Goal: Task Accomplishment & Management: Manage account settings

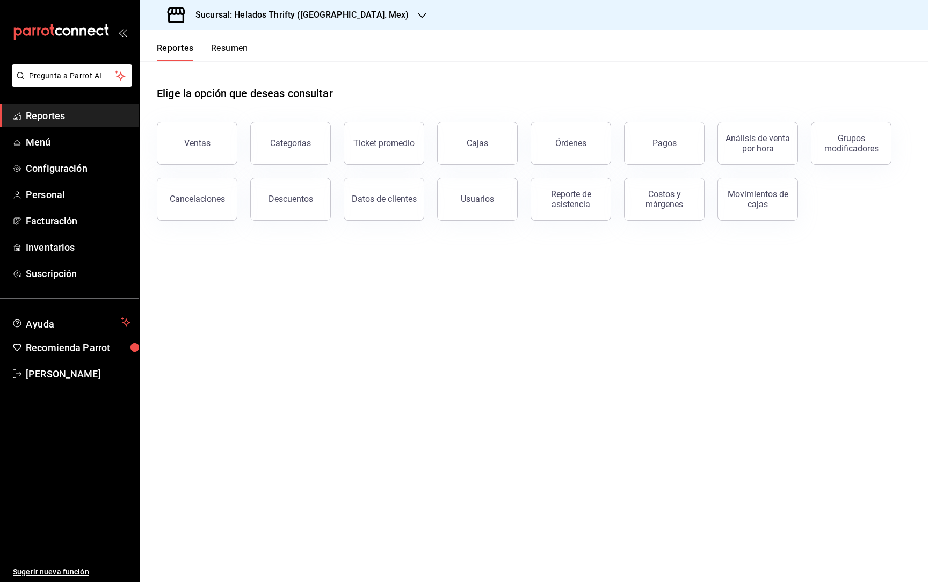
click at [313, 320] on main "Elige la opción que deseas consultar Ventas Categorías Ticket promedio Cajas Ór…" at bounding box center [534, 321] width 789 height 521
click at [52, 140] on span "Menú" at bounding box center [78, 142] width 105 height 15
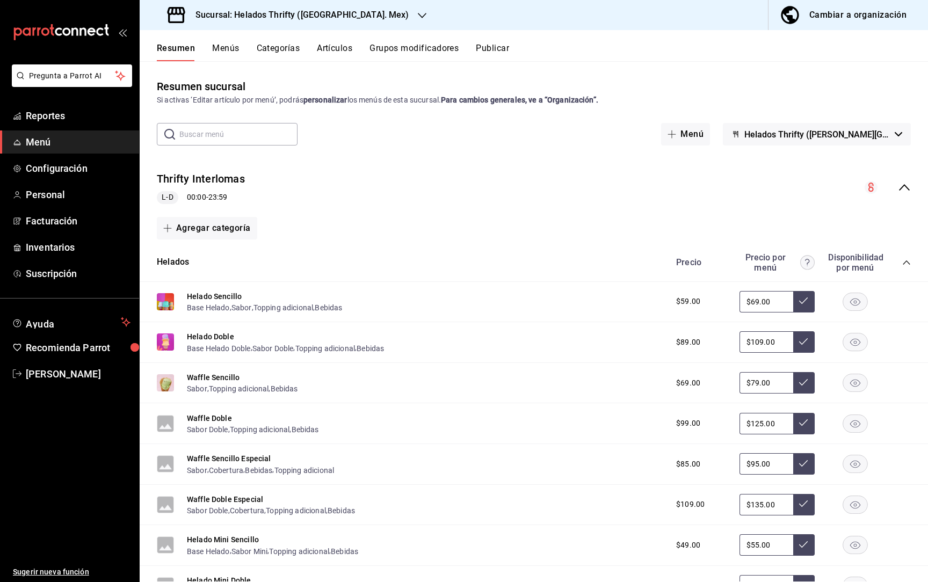
click at [464, 261] on icon "collapse-category-row" at bounding box center [906, 263] width 7 height 4
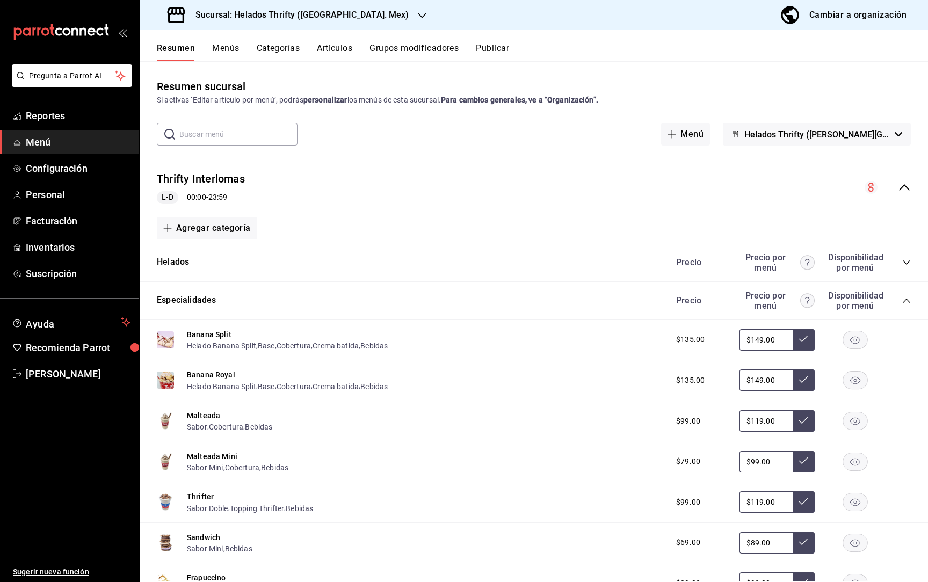
click at [464, 300] on icon "collapse-category-row" at bounding box center [907, 301] width 9 height 9
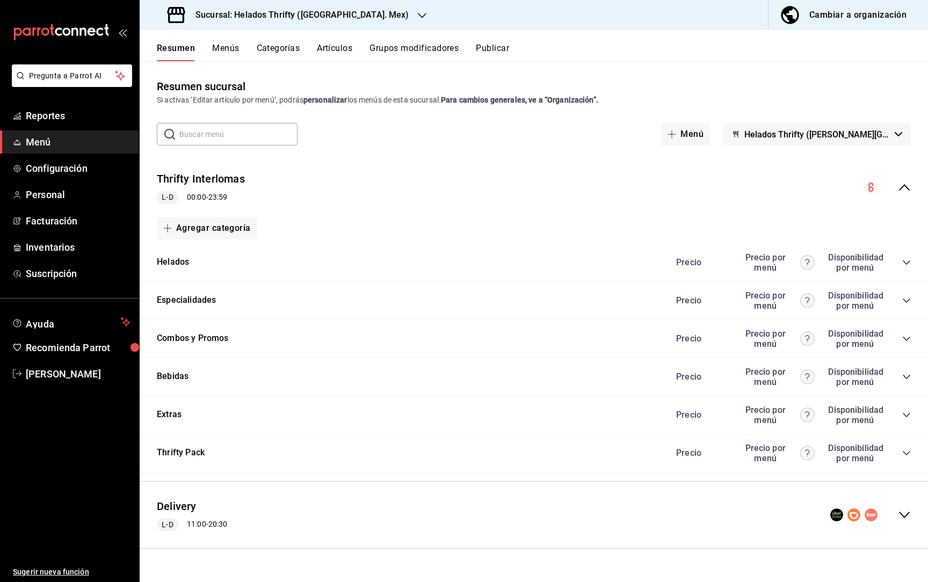
click at [464, 339] on icon "collapse-category-row" at bounding box center [907, 339] width 9 height 9
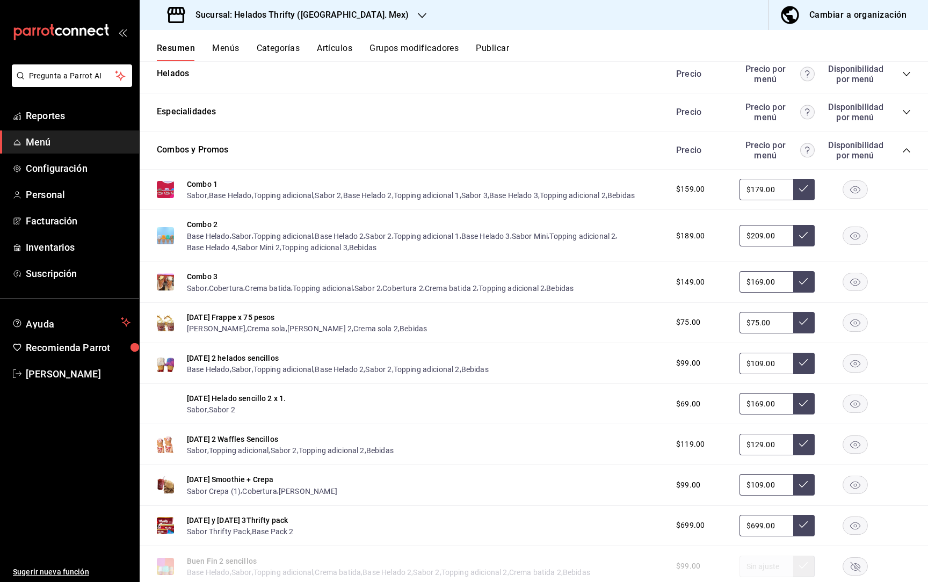
scroll to position [198, 0]
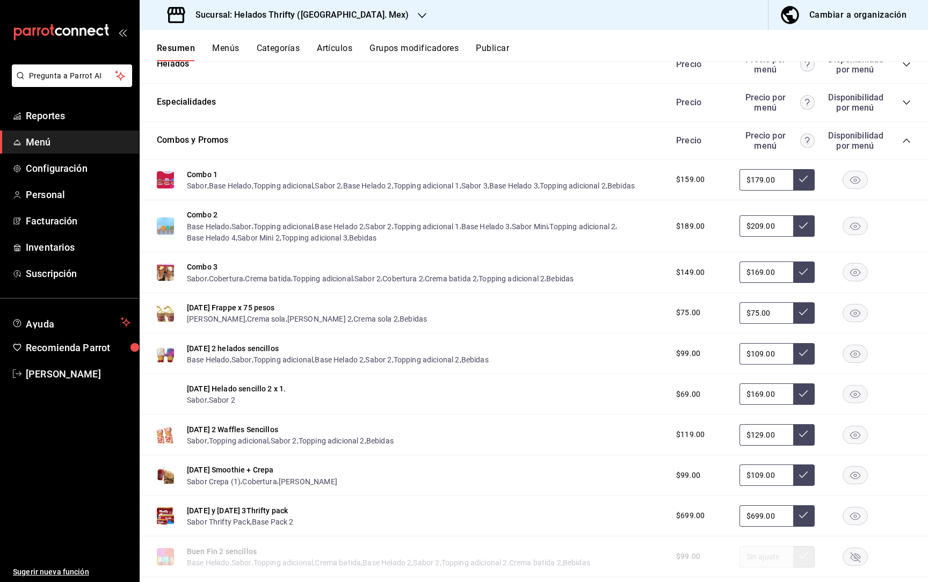
click at [464, 400] on input "$169.00" at bounding box center [767, 394] width 54 height 21
type input "$69.00"
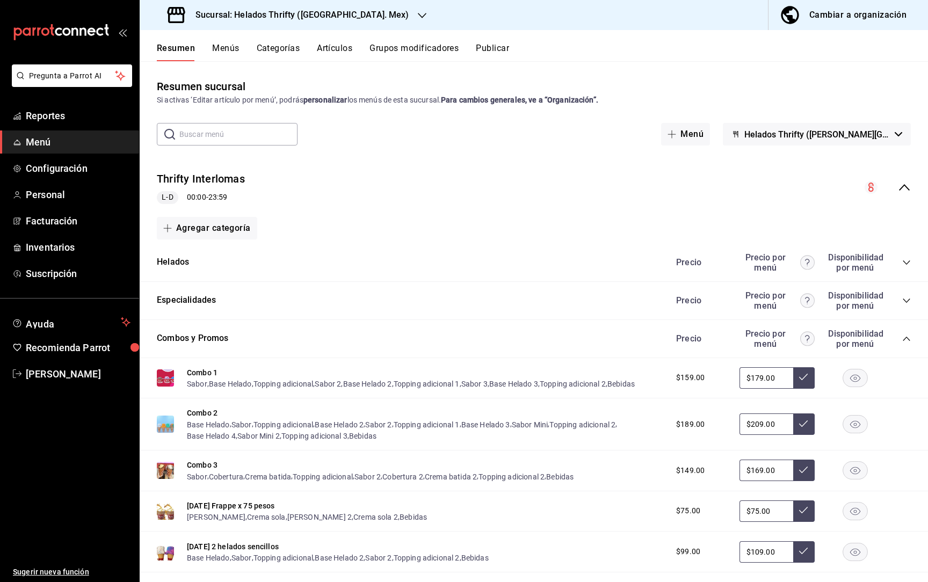
scroll to position [0, 0]
click at [464, 52] on button "Publicar" at bounding box center [492, 52] width 33 height 18
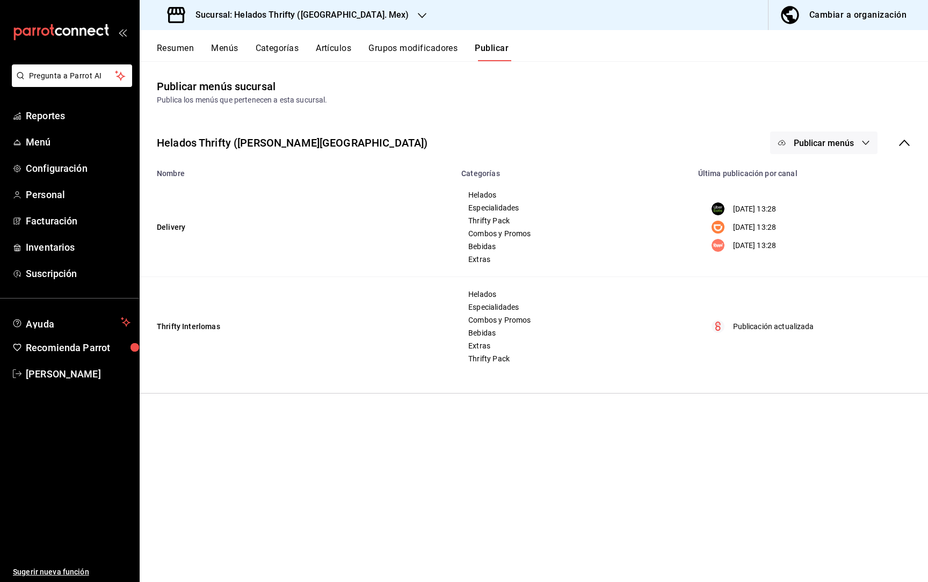
click at [464, 143] on span "Publicar menús" at bounding box center [824, 143] width 60 height 10
click at [464, 265] on span "Punto de venta" at bounding box center [840, 268] width 52 height 11
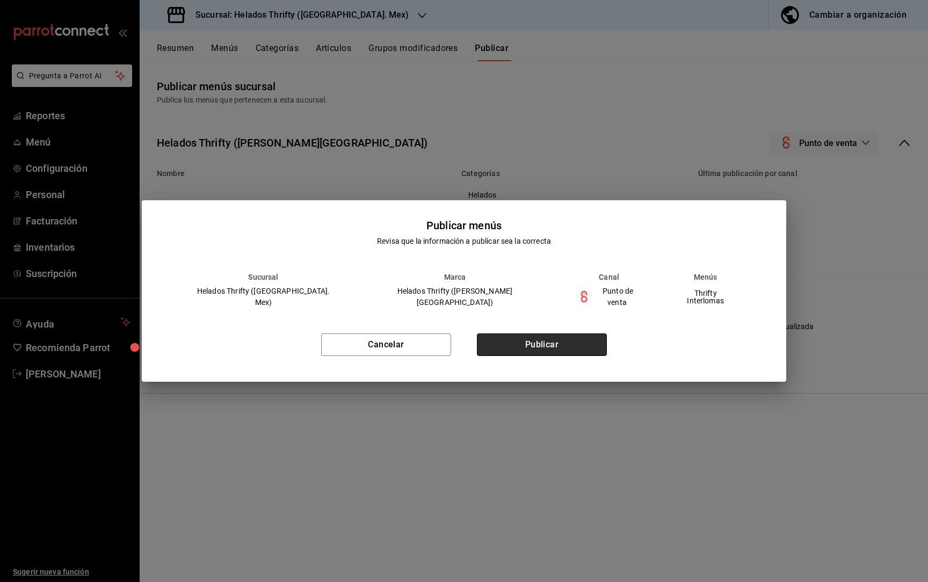
click at [464, 346] on button "Publicar" at bounding box center [542, 345] width 130 height 23
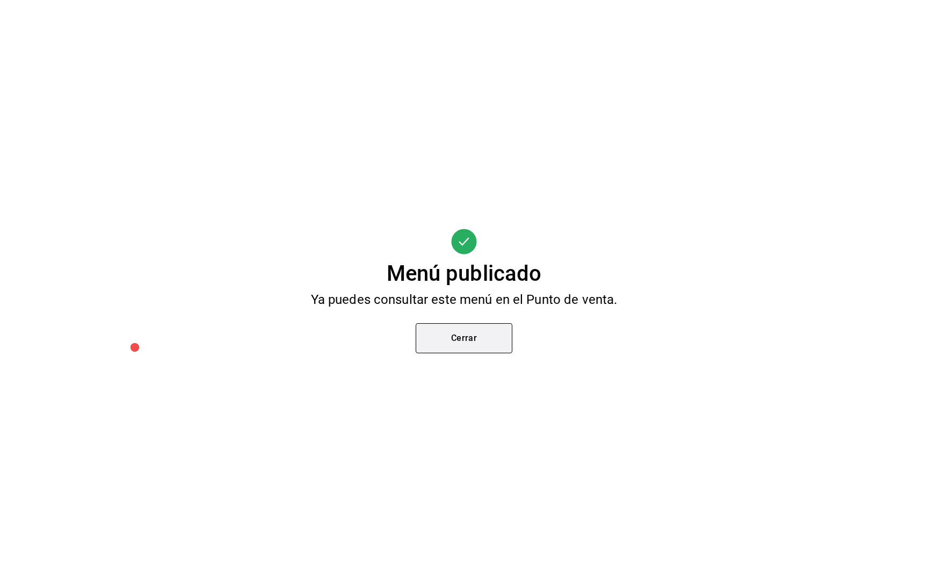
click at [464, 345] on button "Cerrar" at bounding box center [464, 338] width 97 height 30
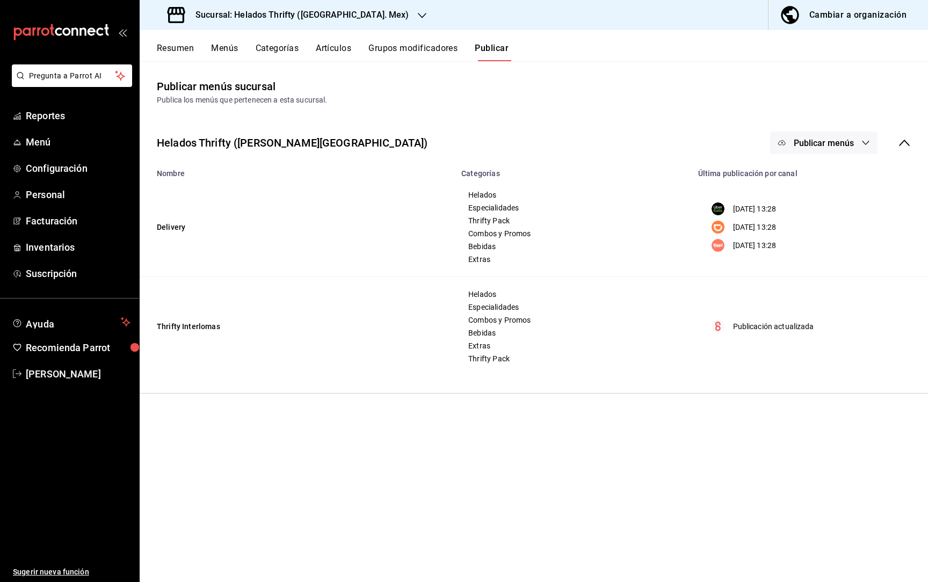
click at [229, 41] on div "Resumen Menús Categorías Artículos Grupos modificadores Publicar" at bounding box center [534, 45] width 789 height 31
click at [228, 46] on button "Menús" at bounding box center [224, 52] width 27 height 18
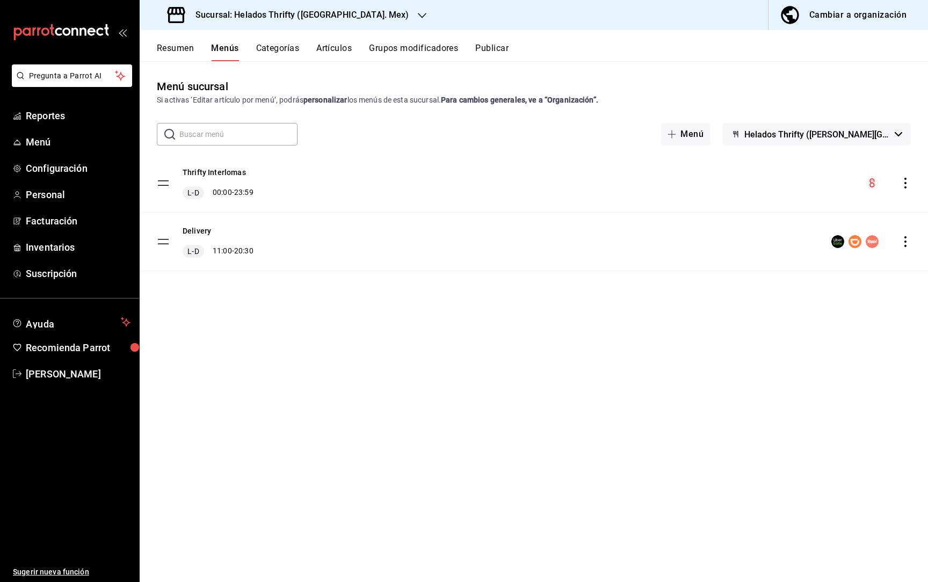
click at [183, 47] on button "Resumen" at bounding box center [175, 52] width 37 height 18
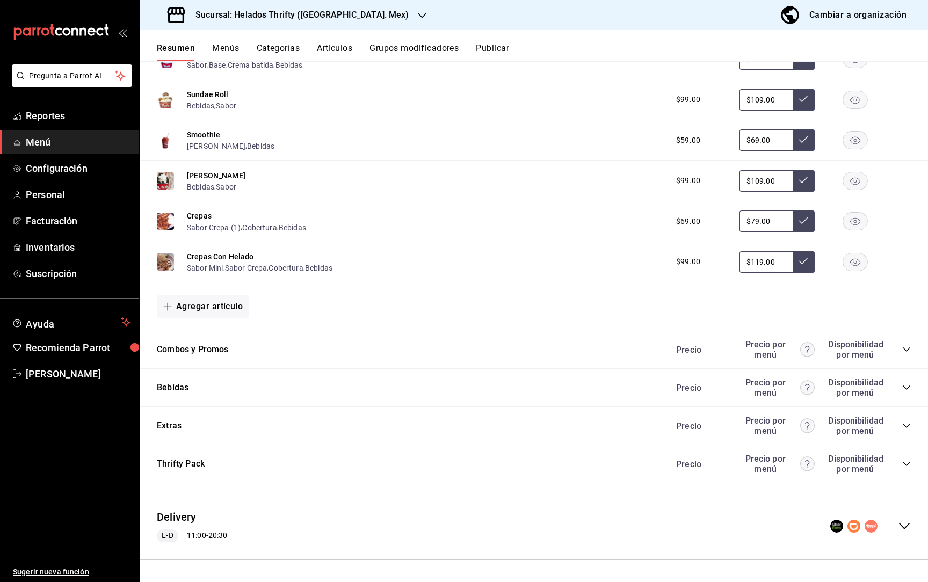
scroll to position [1222, 0]
click at [464, 353] on icon "collapse-category-row" at bounding box center [907, 350] width 9 height 9
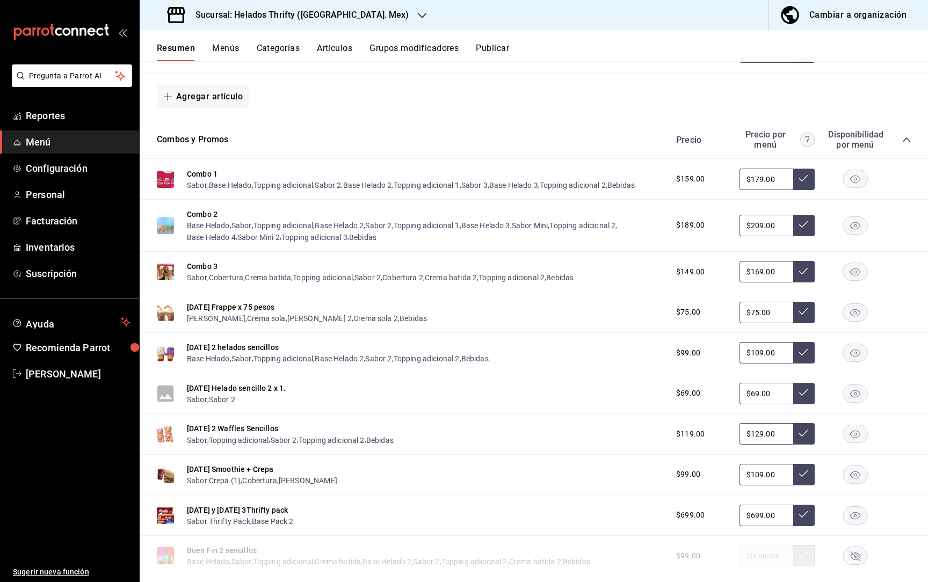
scroll to position [1443, 0]
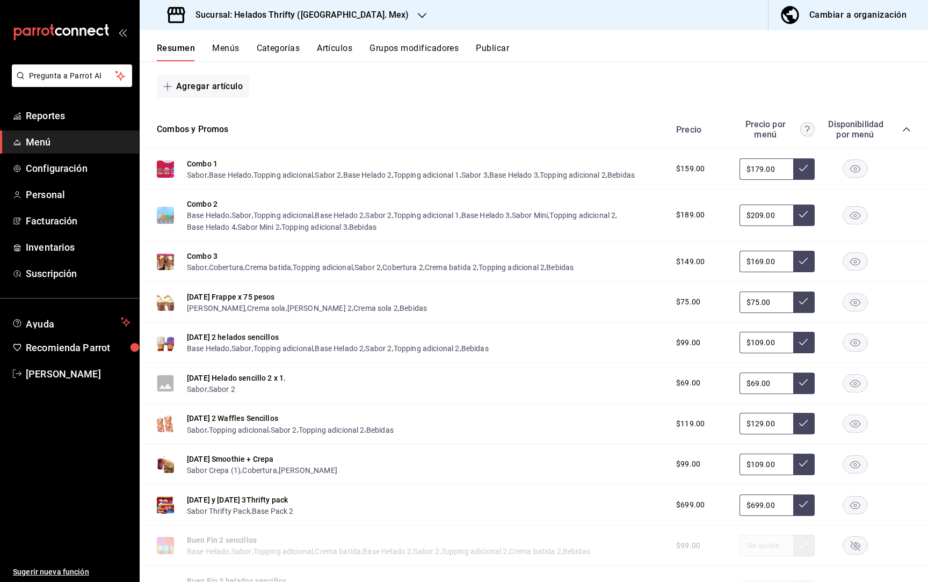
click at [343, 47] on button "Artículos" at bounding box center [334, 52] width 35 height 18
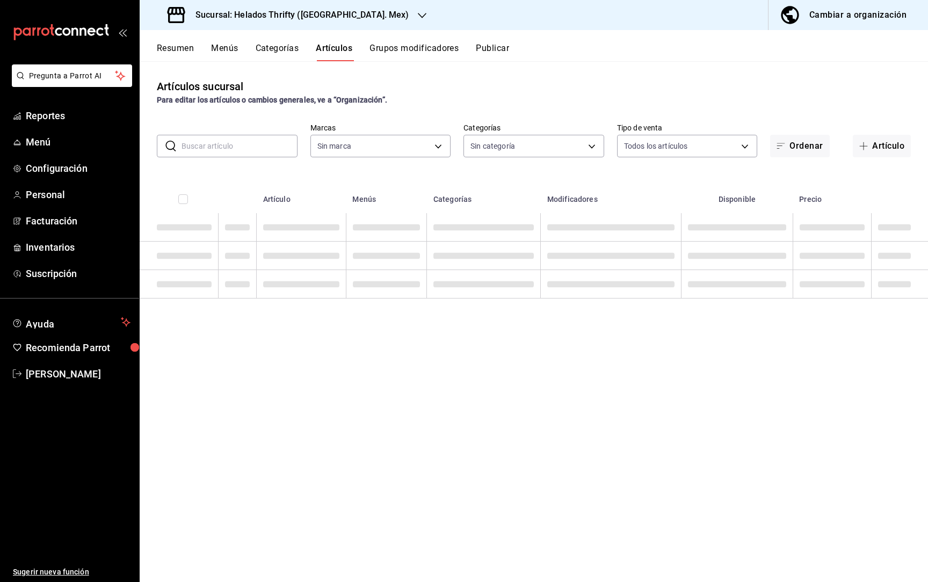
type input "bd68d332-aa4a-4abb-a540-5cf0e65578e5"
type input "0935debc-af29-4f72-8028-642eafd92d72,bbca41df-d75f-4a0a-96ad-2e0cc2efed09,17f08…"
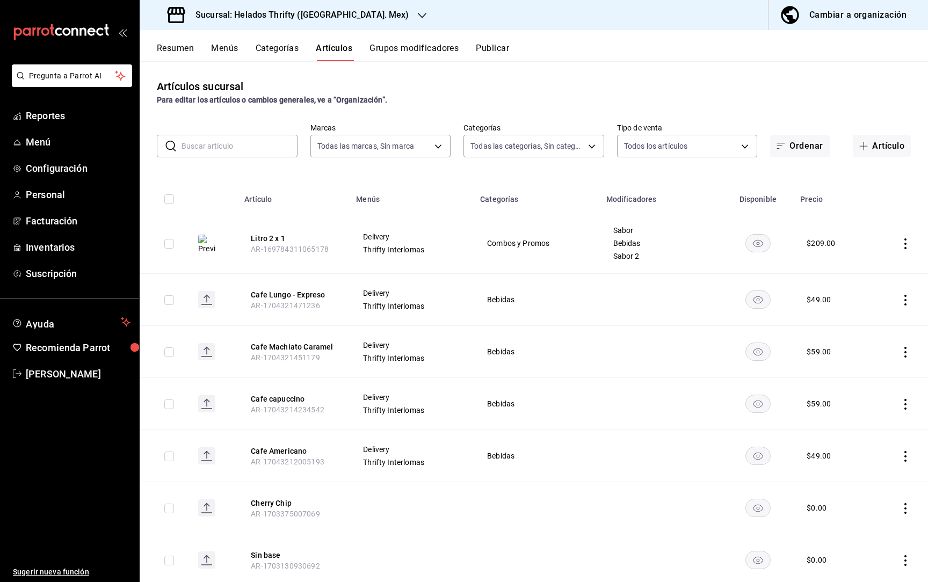
click at [254, 149] on input "text" at bounding box center [240, 145] width 116 height 21
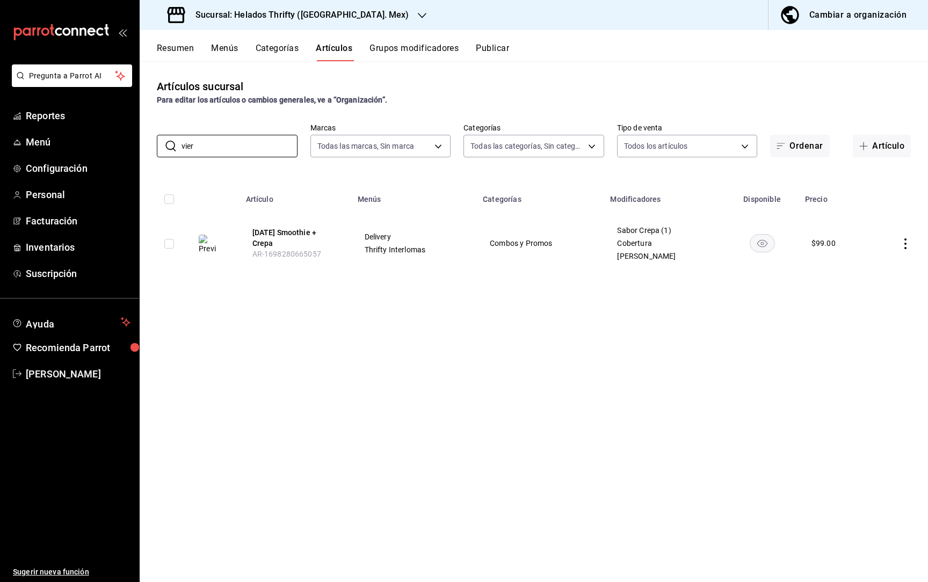
type input "vier"
click at [464, 246] on icon "actions" at bounding box center [905, 244] width 11 height 11
click at [464, 268] on span "Editar" at bounding box center [874, 268] width 28 height 11
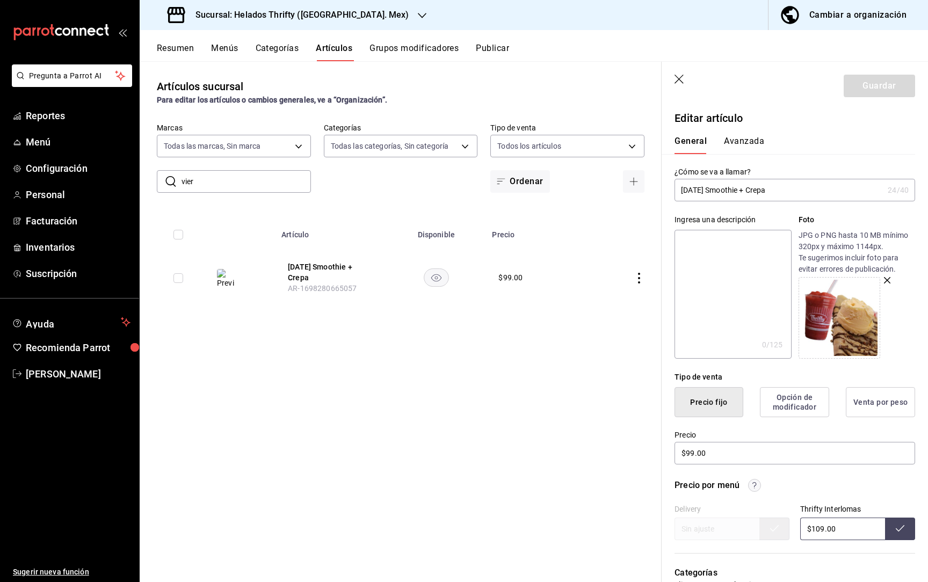
drag, startPoint x: 711, startPoint y: 190, endPoint x: 827, endPoint y: 190, distance: 116.0
click at [464, 190] on input "[DATE] Smoothie + Crepa" at bounding box center [779, 189] width 209 height 21
click at [464, 189] on input "[DATE] 2 medios litros" at bounding box center [779, 189] width 209 height 21
click at [464, 191] on input "[DATE] medios litros" at bounding box center [779, 189] width 209 height 21
type input "[DATE] medios litros 2x1"
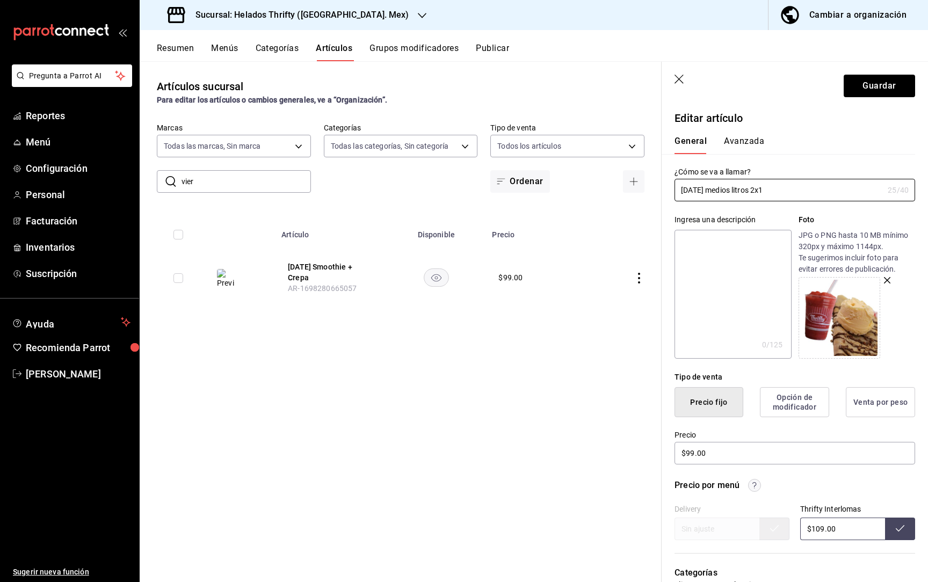
click at [464, 282] on div at bounding box center [857, 318] width 117 height 82
click at [464, 281] on icon "button" at bounding box center [887, 280] width 6 height 6
click at [464, 190] on input "[DATE] medios litros 2x1" at bounding box center [779, 189] width 209 height 21
click at [464, 86] on button "Guardar" at bounding box center [879, 86] width 71 height 23
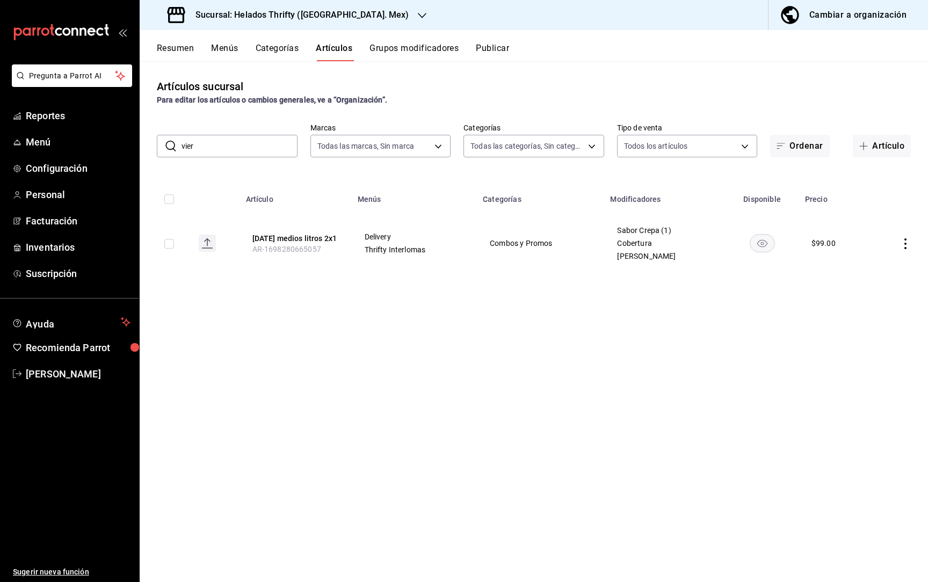
click at [231, 48] on button "Menús" at bounding box center [224, 52] width 27 height 18
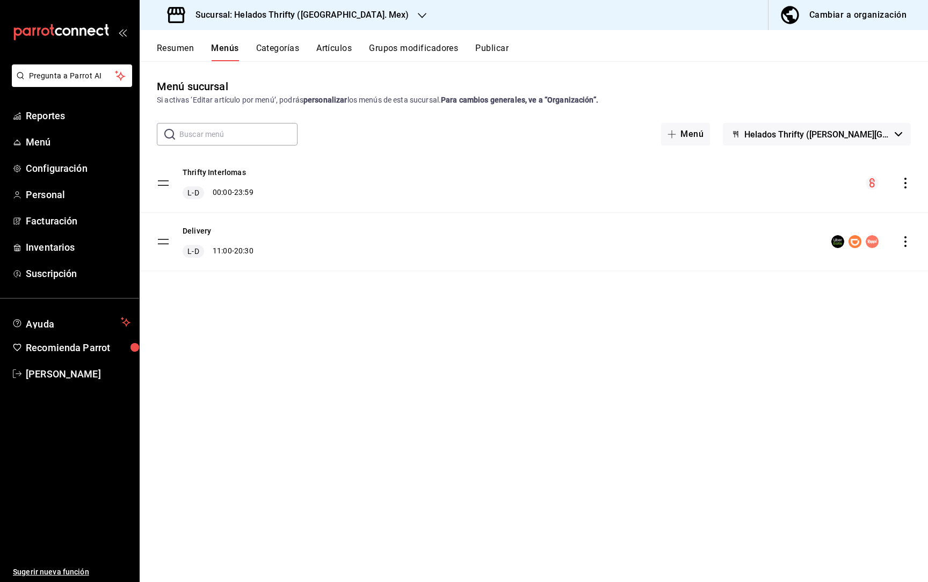
click at [167, 52] on button "Resumen" at bounding box center [175, 52] width 37 height 18
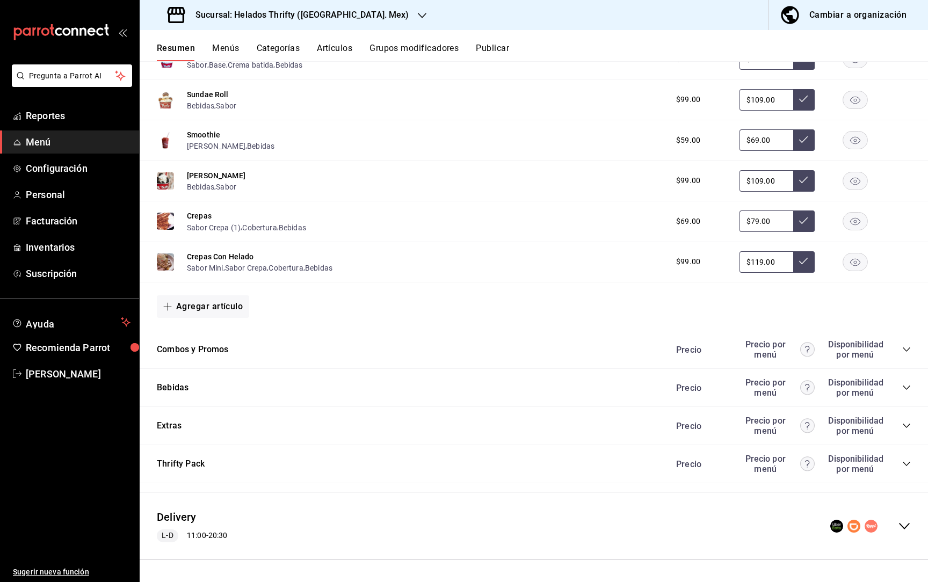
scroll to position [1222, 0]
click at [464, 353] on div "Precio Precio por menú Disponibilidad por menú" at bounding box center [789, 350] width 246 height 20
click at [464, 350] on icon "collapse-category-row" at bounding box center [907, 350] width 9 height 9
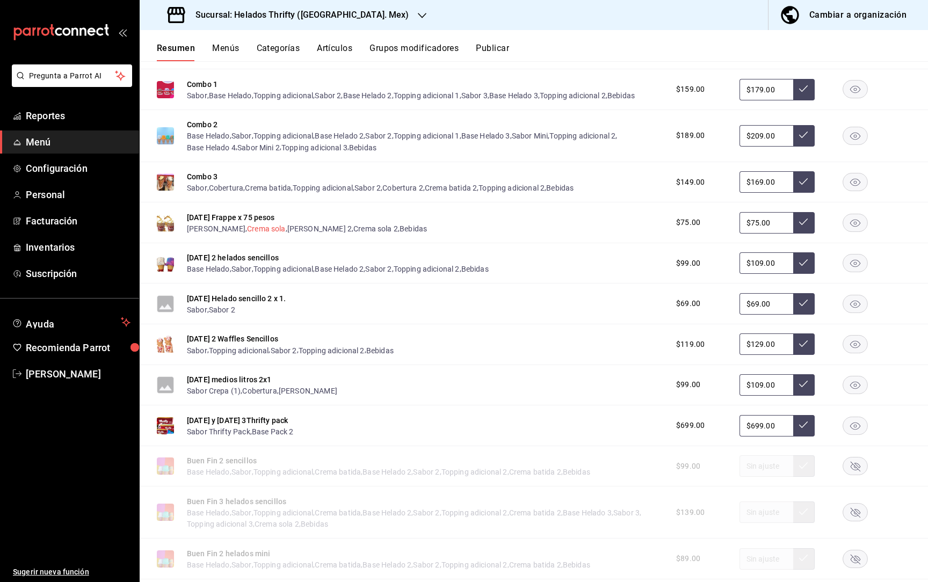
scroll to position [1523, 0]
click at [464, 383] on input "$109.00" at bounding box center [767, 384] width 54 height 21
type input "$145.00"
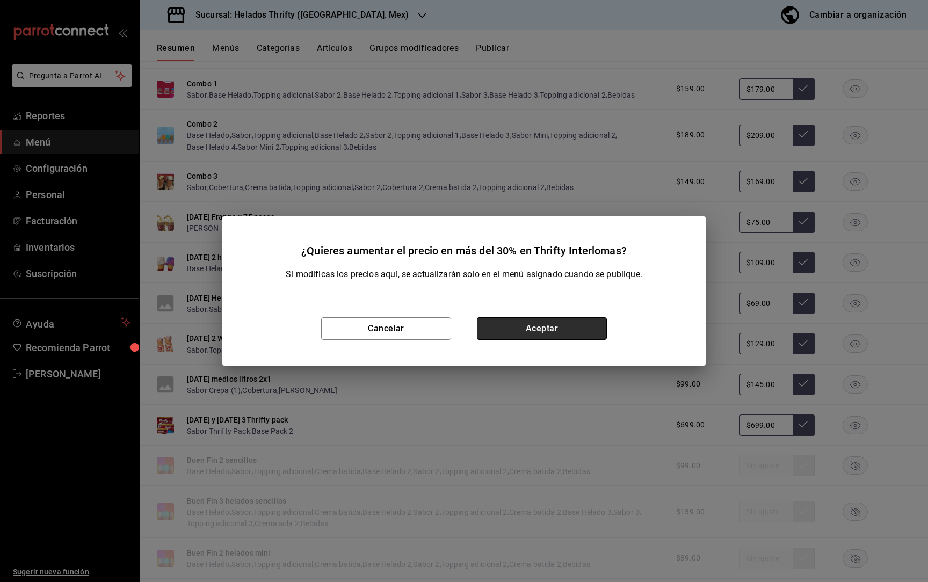
click at [464, 327] on button "Aceptar" at bounding box center [542, 329] width 130 height 23
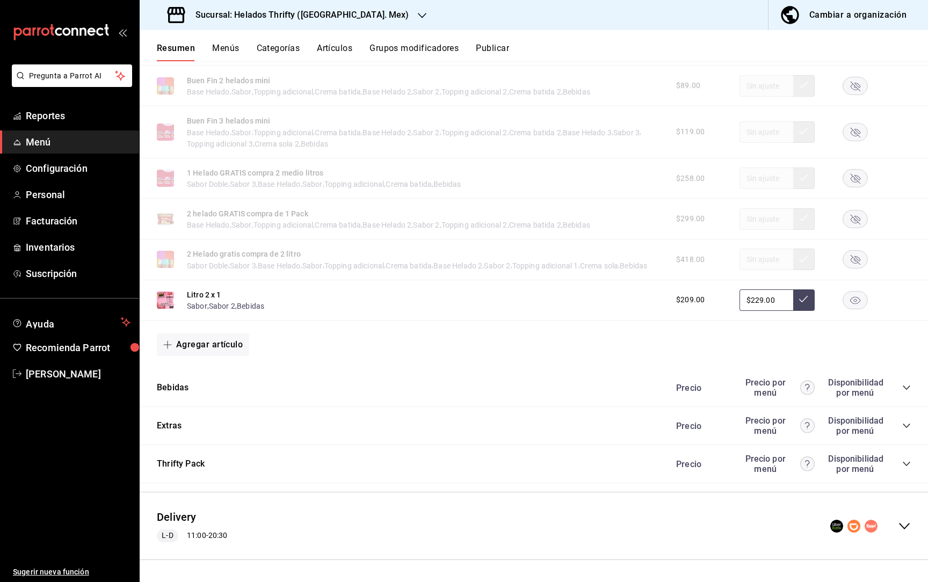
scroll to position [2007, 0]
click at [464, 520] on icon "collapse-menu-row" at bounding box center [904, 526] width 11 height 6
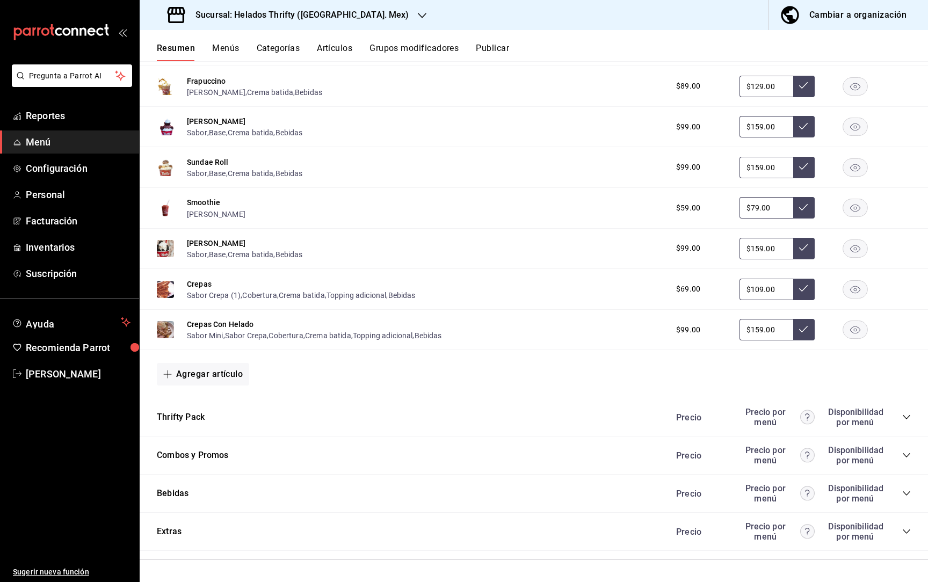
scroll to position [3501, 0]
click at [464, 459] on icon "collapse-category-row" at bounding box center [907, 455] width 9 height 9
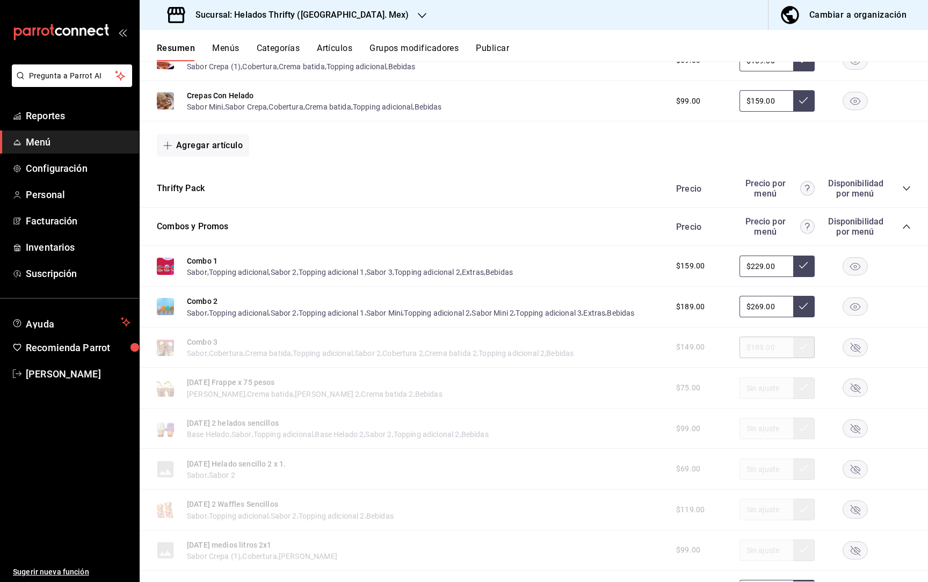
scroll to position [3954, 0]
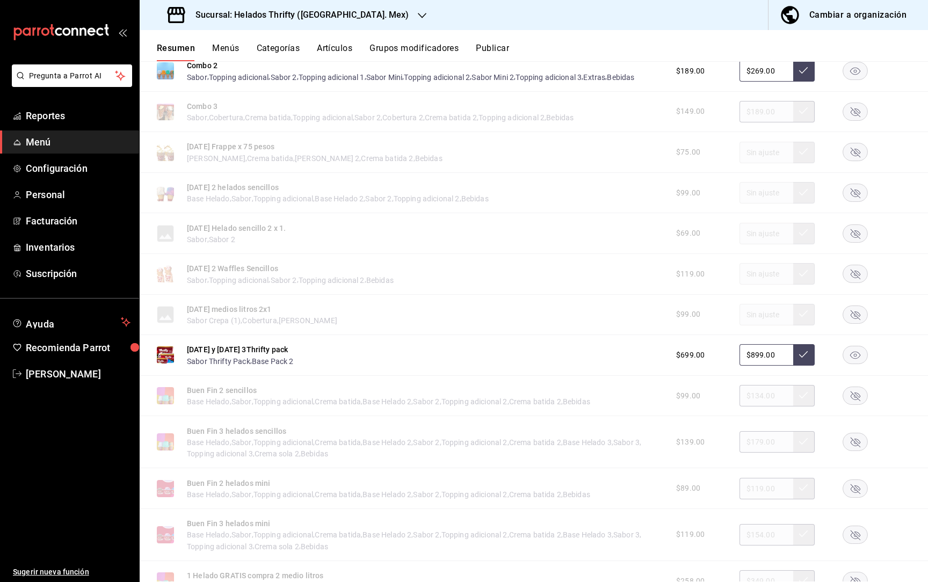
click at [464, 323] on rect "button" at bounding box center [855, 315] width 25 height 18
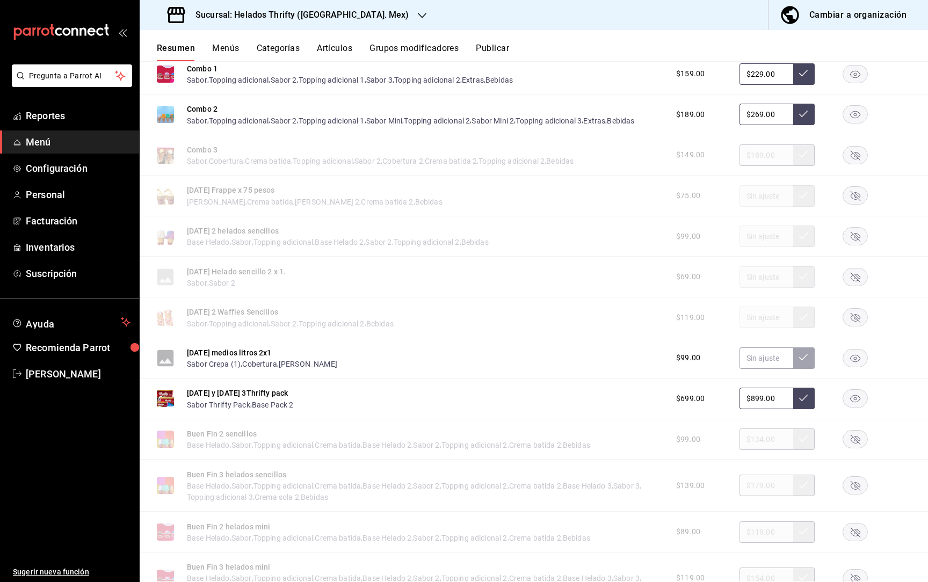
scroll to position [3993, 0]
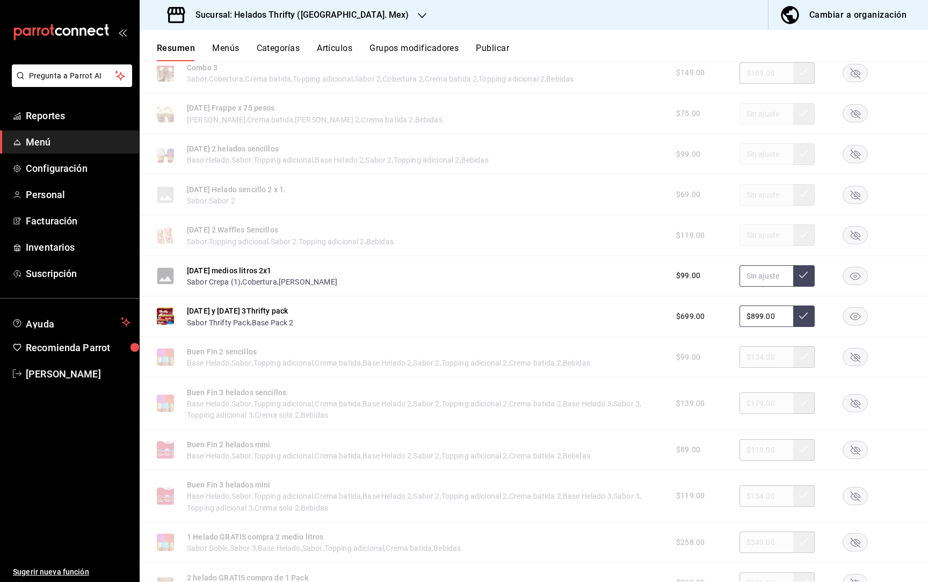
click at [464, 287] on input "text" at bounding box center [767, 275] width 54 height 21
type input "$199.00"
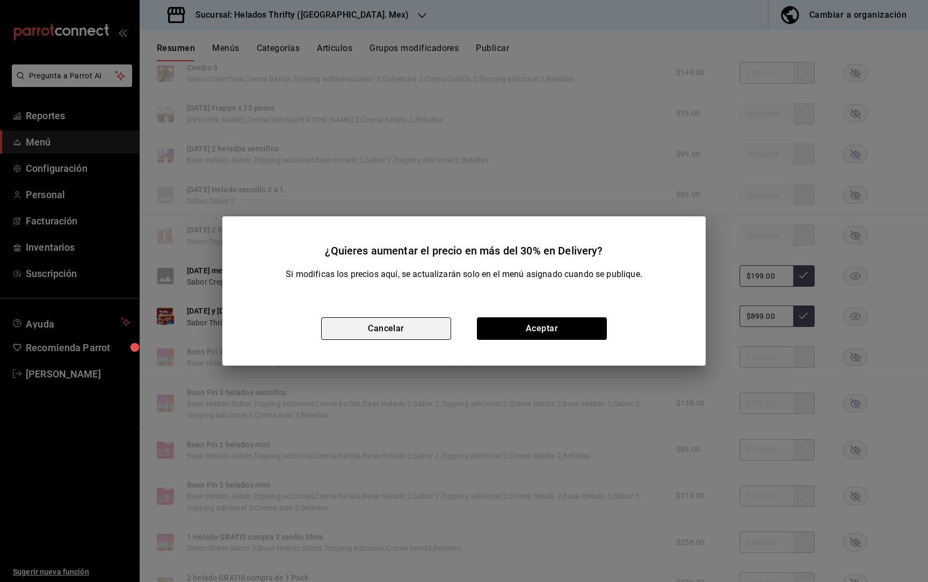
click at [400, 326] on button "Cancelar" at bounding box center [386, 329] width 130 height 23
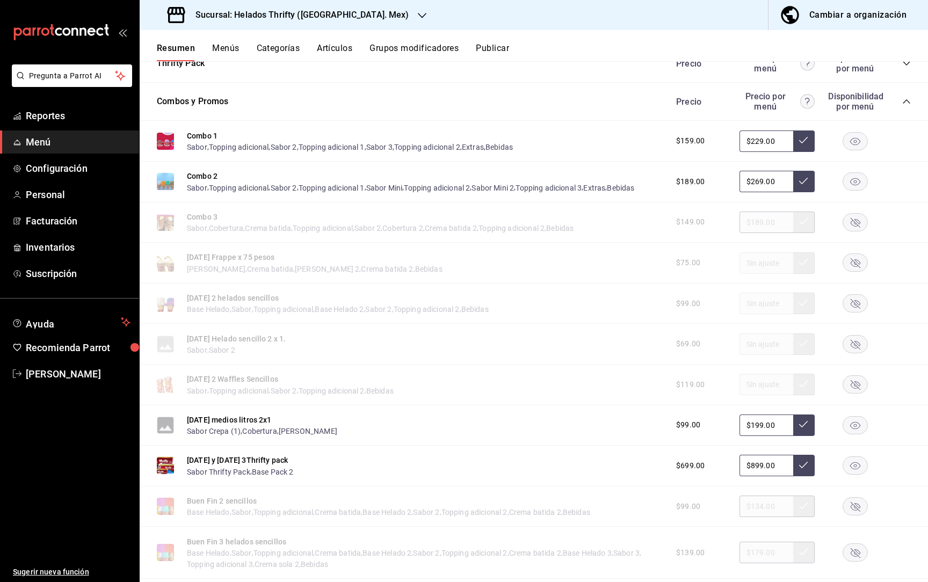
scroll to position [3842, 0]
click at [464, 435] on button at bounding box center [803, 426] width 21 height 21
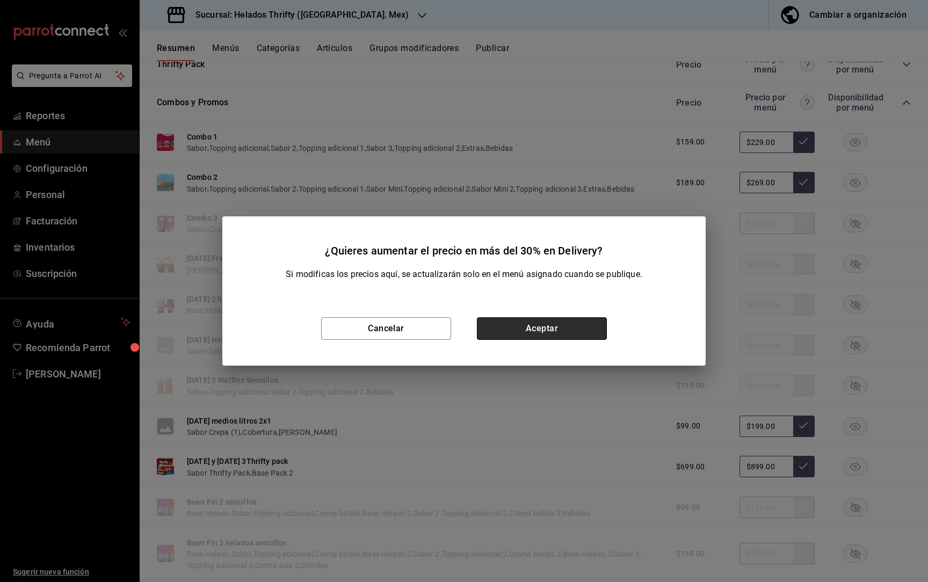
click at [464, 329] on button "Aceptar" at bounding box center [542, 329] width 130 height 23
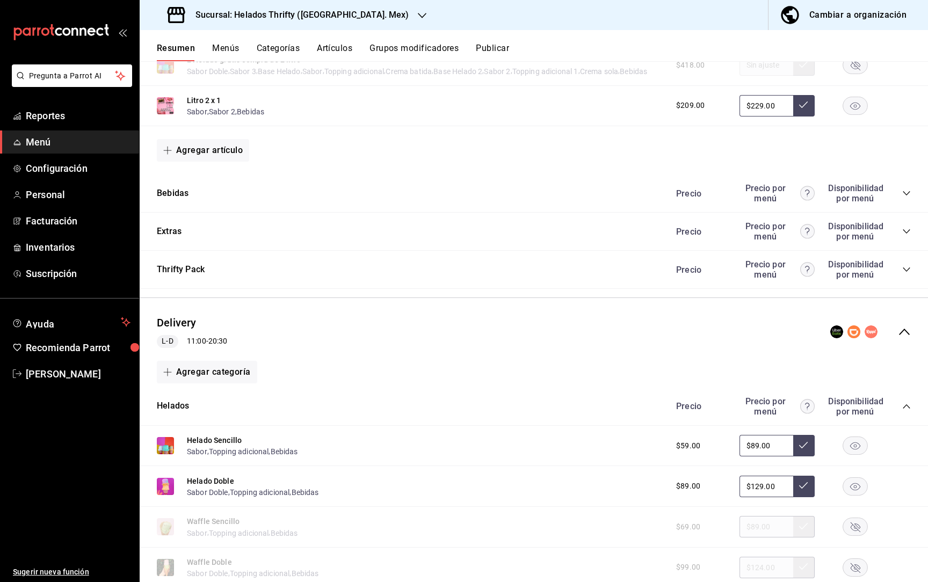
scroll to position [1491, 0]
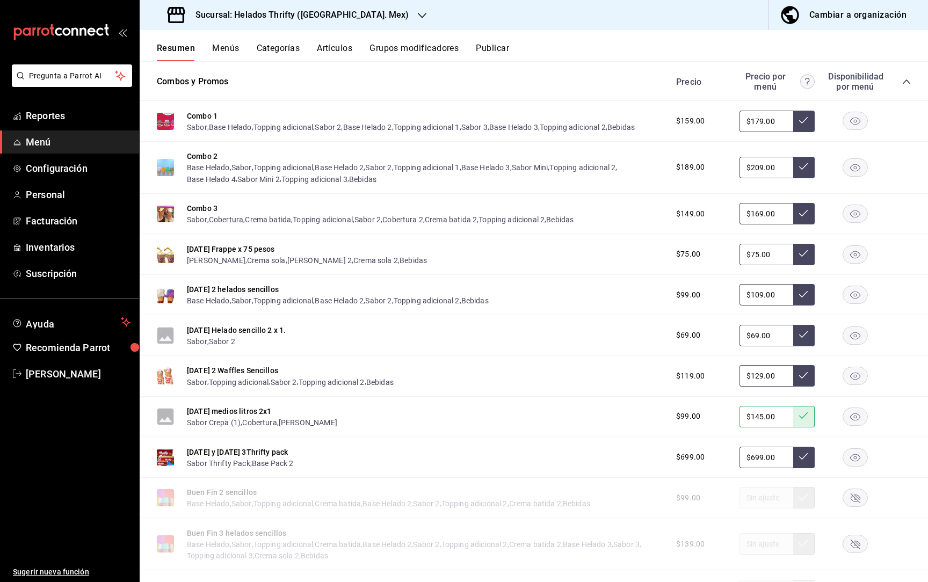
click at [335, 49] on button "Artículos" at bounding box center [334, 52] width 35 height 18
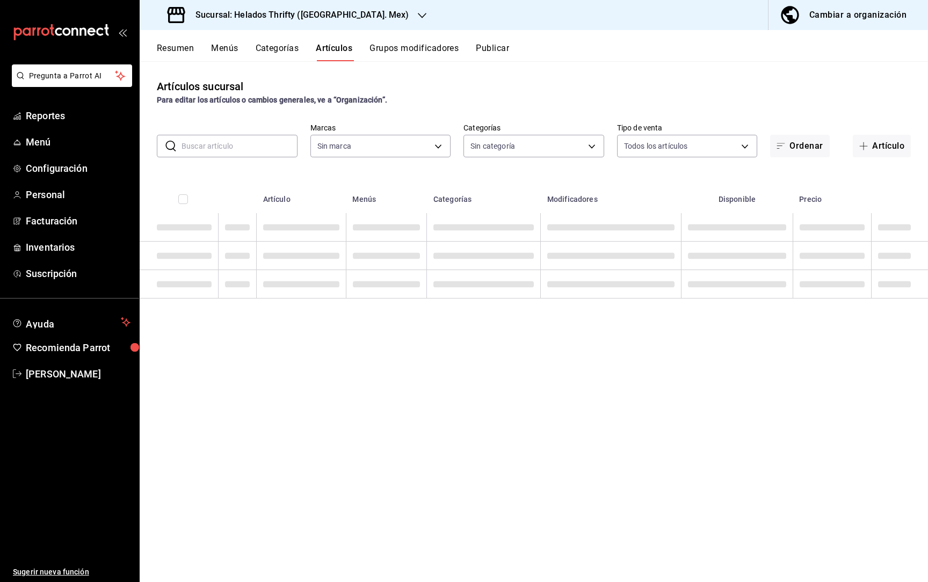
type input "bd68d332-aa4a-4abb-a540-5cf0e65578e5"
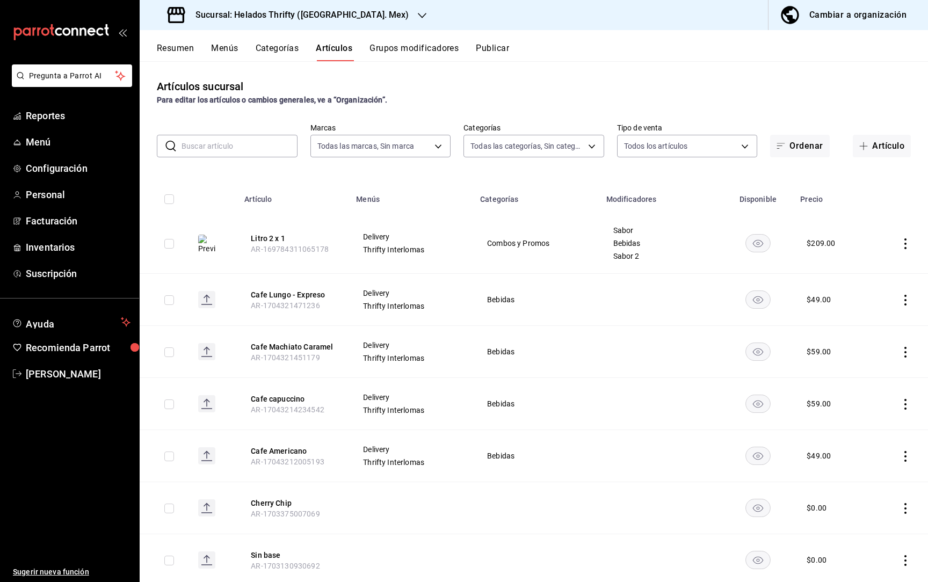
type input "0935debc-af29-4f72-8028-642eafd92d72,bbca41df-d75f-4a0a-96ad-2e0cc2efed09,17f08…"
click at [272, 149] on input "text" at bounding box center [240, 145] width 116 height 21
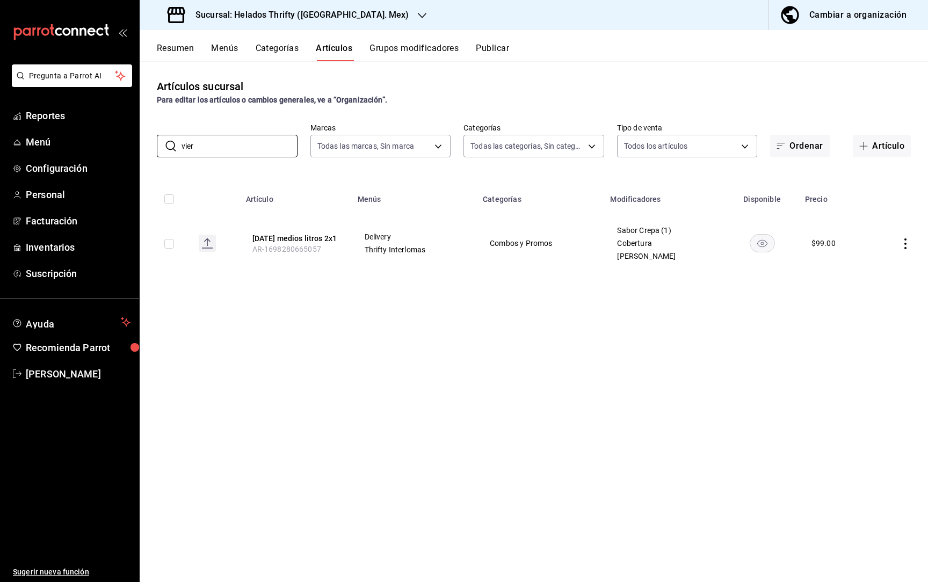
type input "vier"
click at [464, 240] on icon "actions" at bounding box center [905, 244] width 11 height 11
click at [464, 267] on span "Editar" at bounding box center [874, 268] width 28 height 11
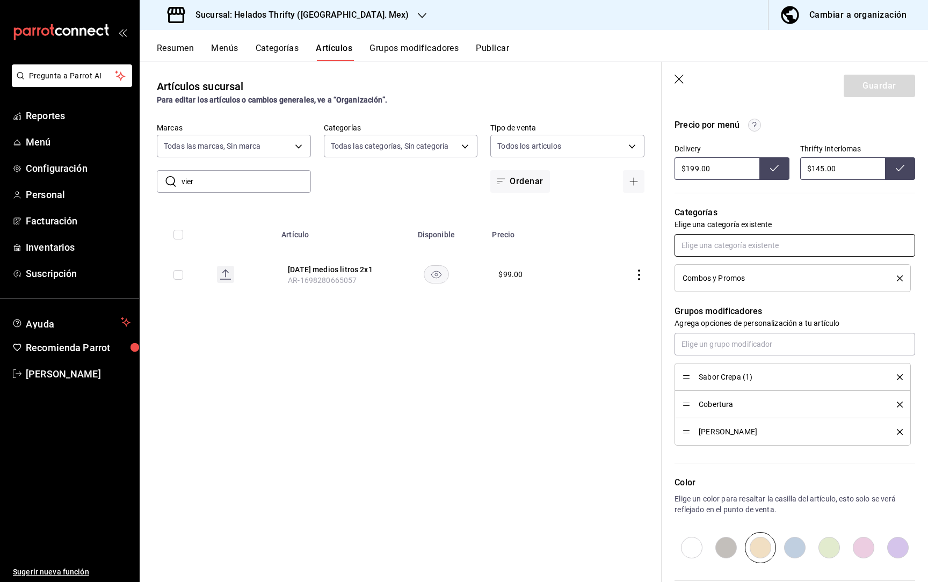
scroll to position [369, 0]
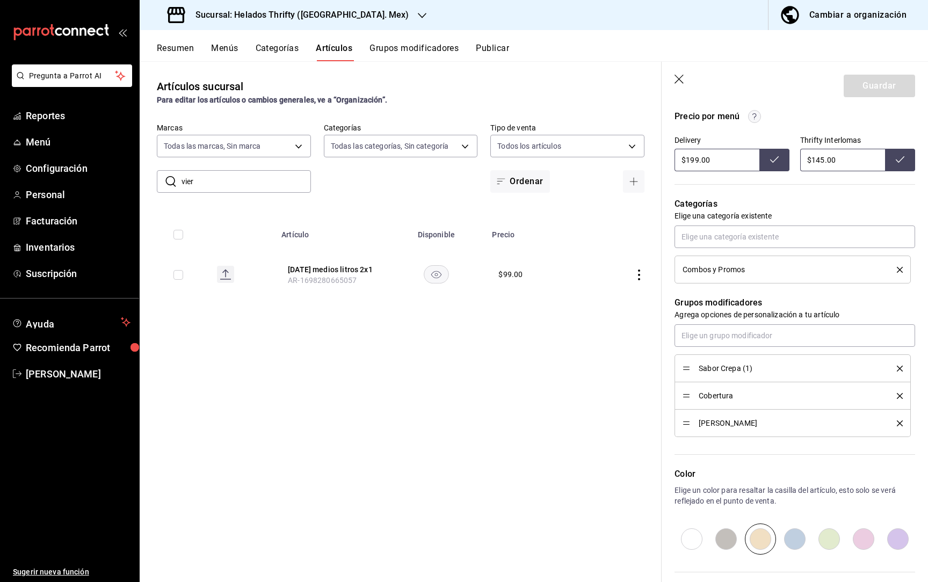
click at [464, 370] on icon "delete" at bounding box center [900, 369] width 6 height 6
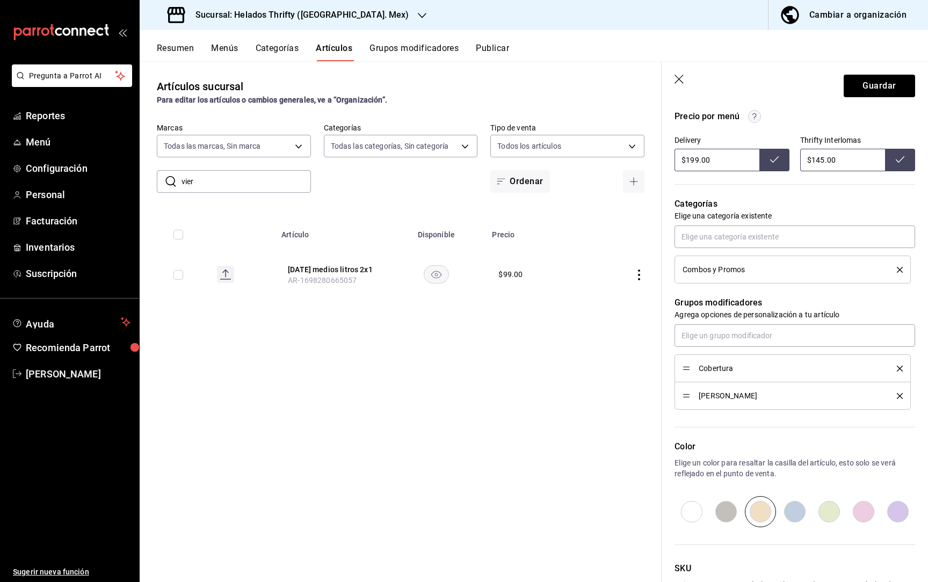
click at [464, 370] on icon "delete" at bounding box center [900, 369] width 6 height 6
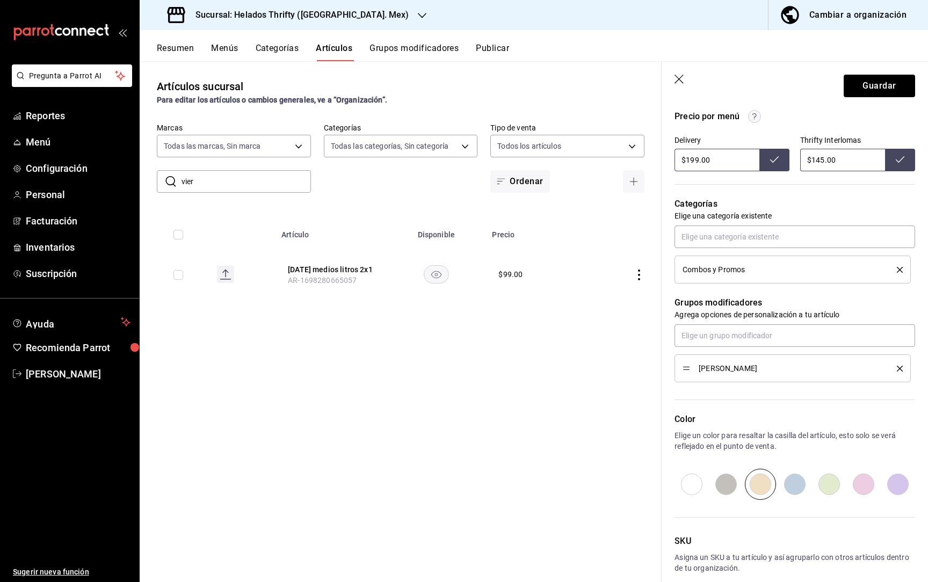
click at [464, 370] on icon "delete" at bounding box center [900, 369] width 6 height 6
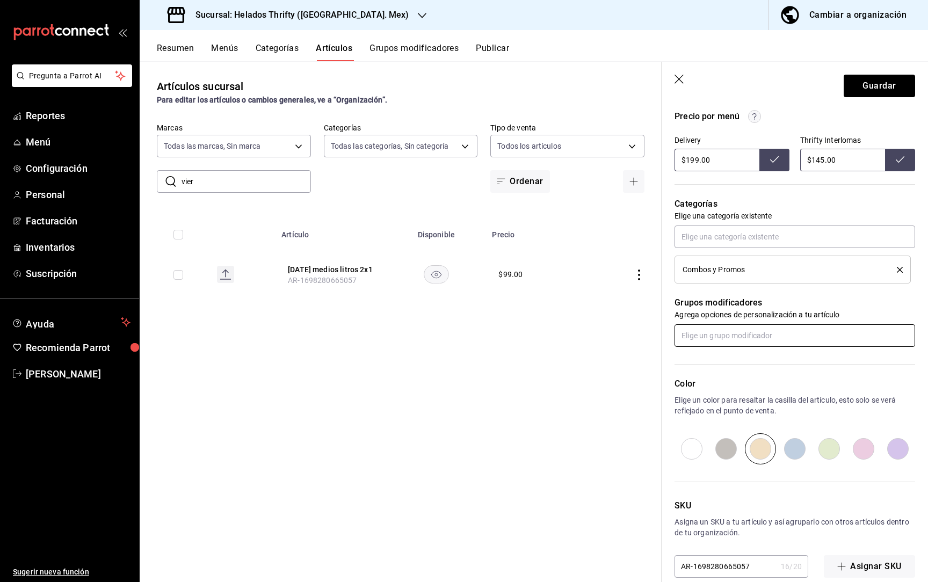
click at [464, 342] on input "text" at bounding box center [795, 335] width 241 height 23
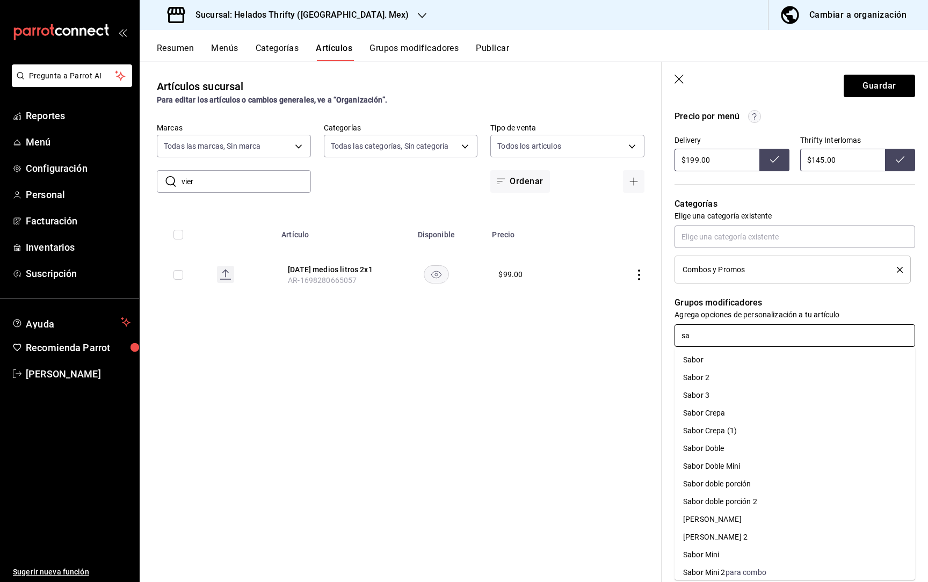
type input "sab"
click at [464, 360] on li "Sabor" at bounding box center [795, 360] width 241 height 18
type input "sab"
click at [464, 359] on li "Sabor 2" at bounding box center [795, 360] width 241 height 18
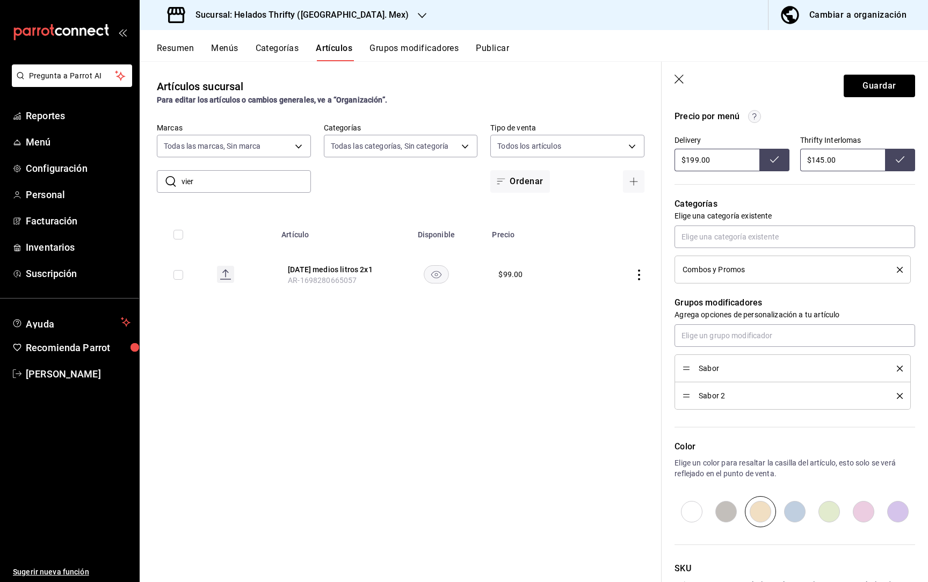
click at [464, 510] on input "radio" at bounding box center [795, 511] width 34 height 31
radio input "true"
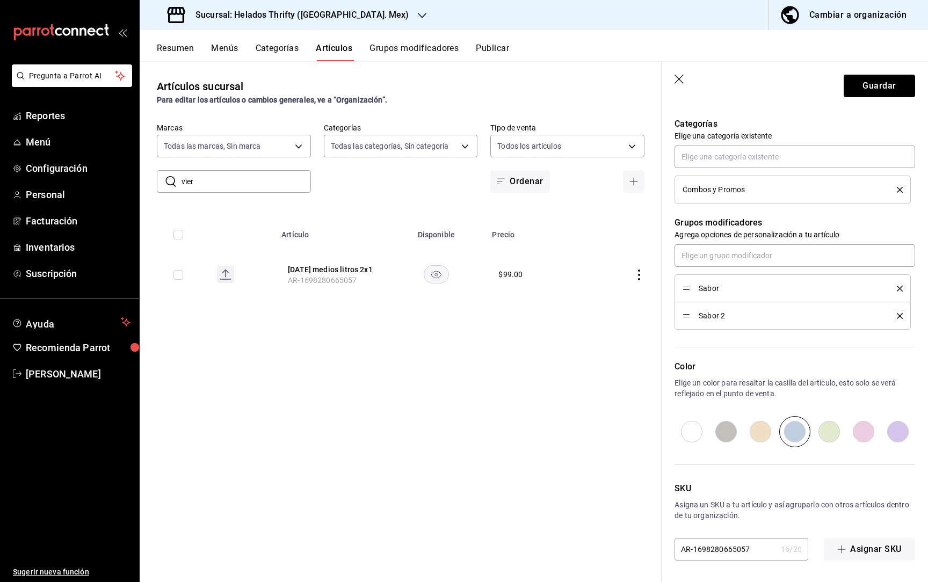
scroll to position [449, 0]
click at [464, 520] on input "AR-1698280665057" at bounding box center [726, 549] width 102 height 21
type input "AR-169828066505788"
click at [464, 83] on button "Guardar" at bounding box center [879, 86] width 71 height 23
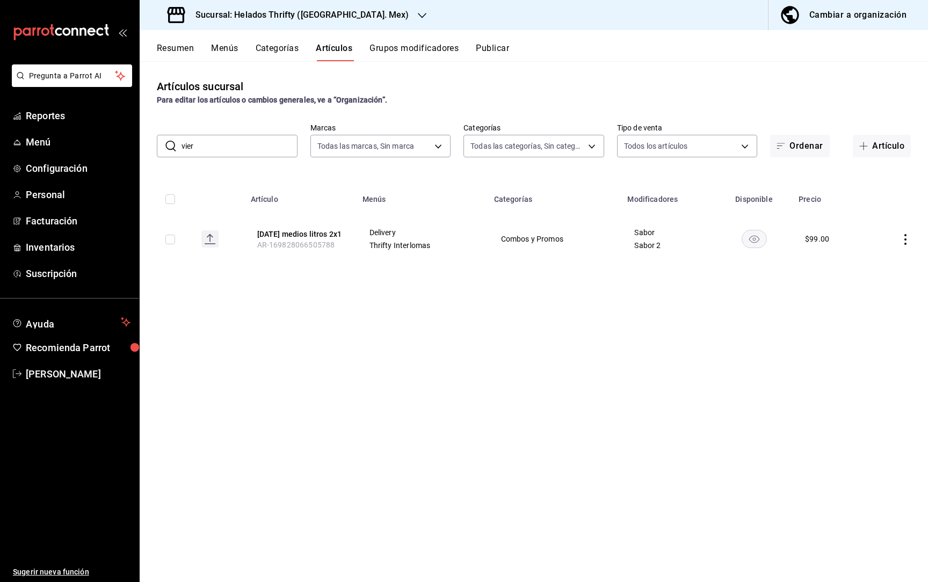
click at [464, 241] on div "$ 99.00" at bounding box center [817, 239] width 24 height 11
click at [464, 243] on icon "actions" at bounding box center [906, 239] width 2 height 11
click at [464, 262] on li "Editar" at bounding box center [864, 268] width 64 height 22
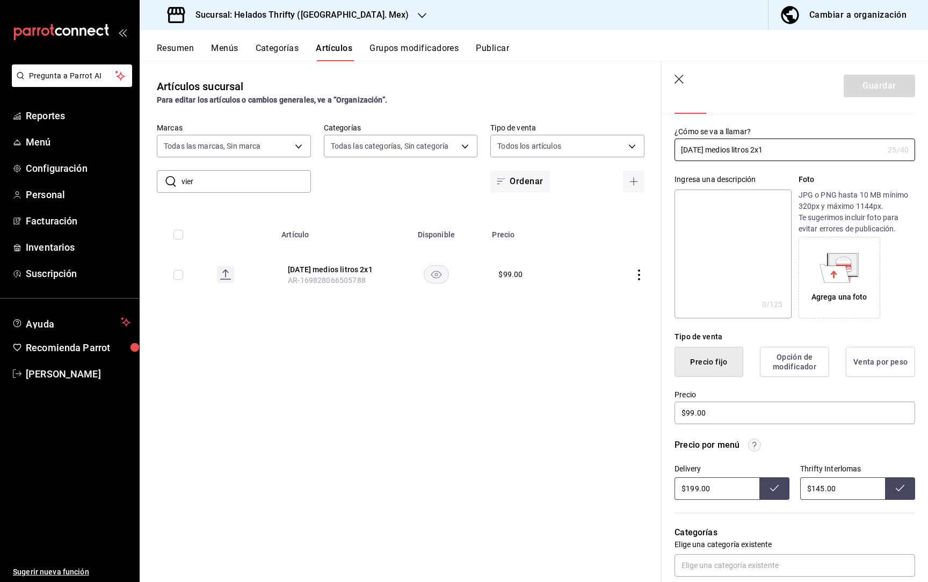
scroll to position [59, 0]
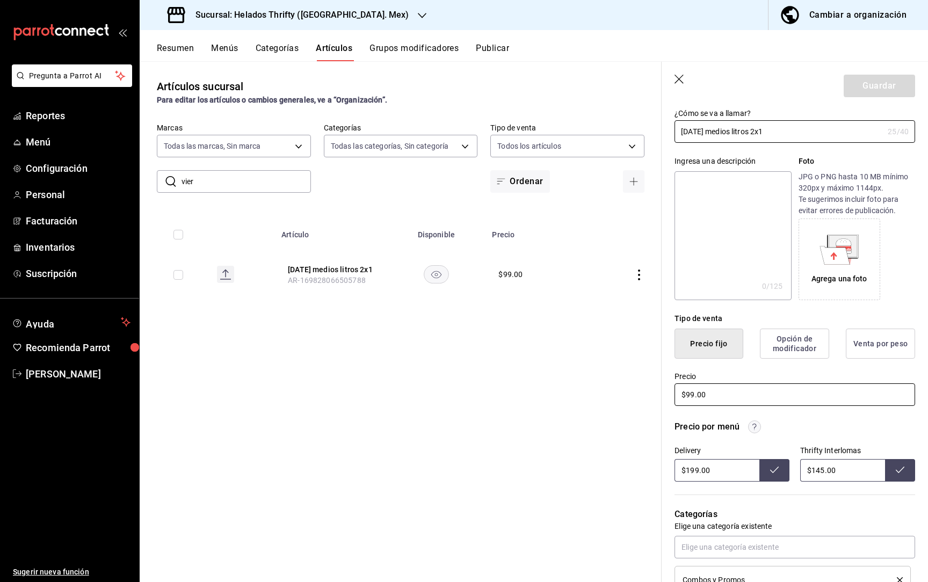
click at [464, 390] on input "$99.00" at bounding box center [795, 395] width 241 height 23
type input "$145.00"
click at [464, 87] on button "Guardar" at bounding box center [879, 86] width 71 height 23
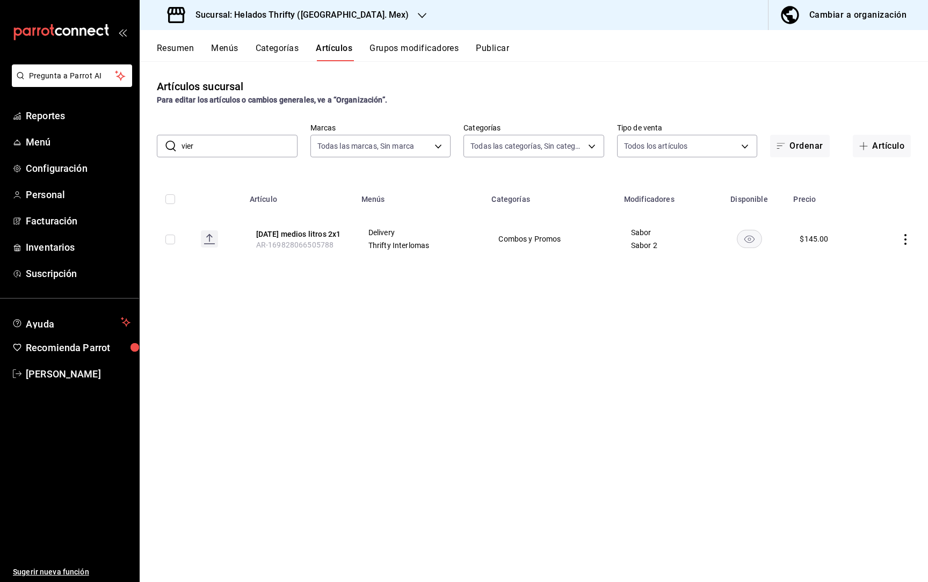
click at [171, 56] on button "Resumen" at bounding box center [175, 52] width 37 height 18
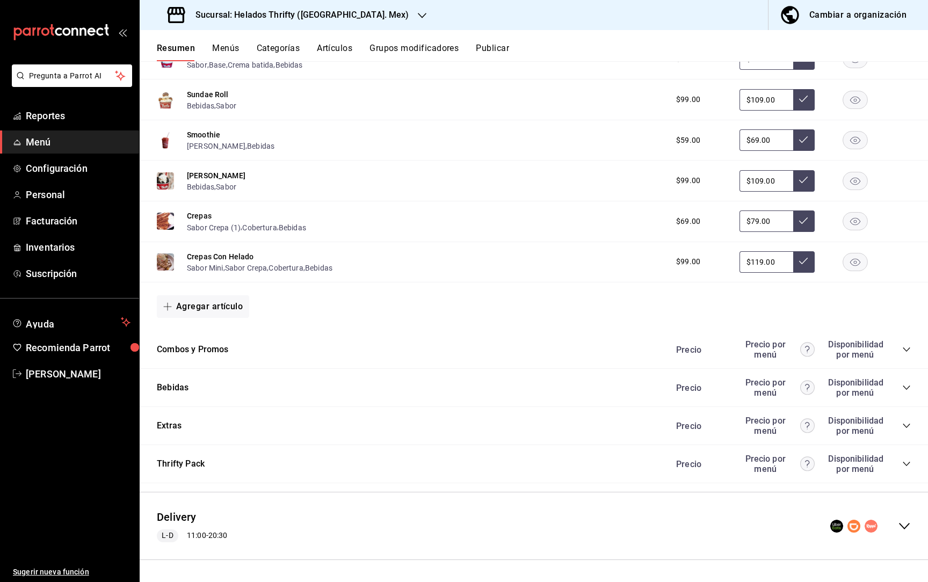
scroll to position [1222, 0]
click at [464, 351] on icon "collapse-category-row" at bounding box center [907, 350] width 9 height 9
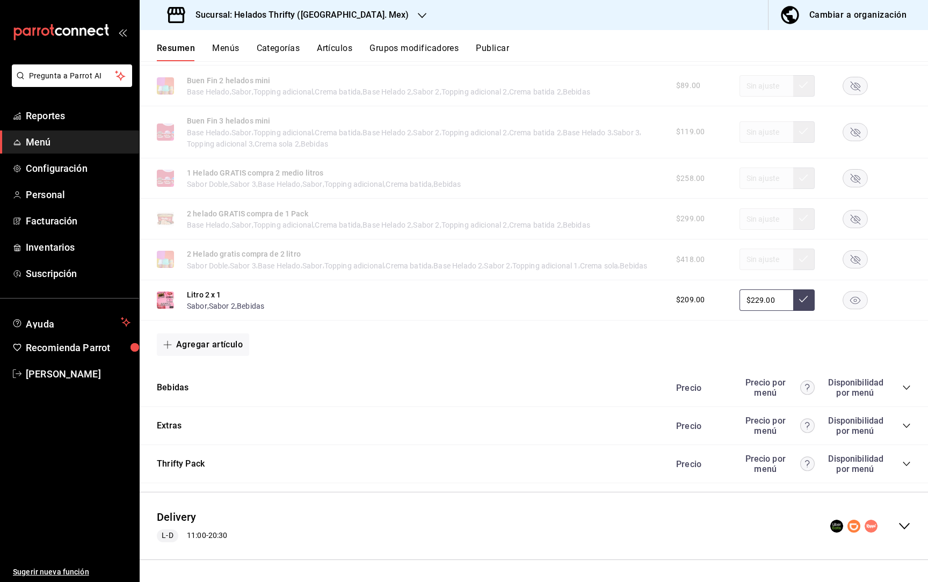
scroll to position [2007, 0]
click at [464, 520] on icon "collapse-menu-row" at bounding box center [904, 526] width 13 height 13
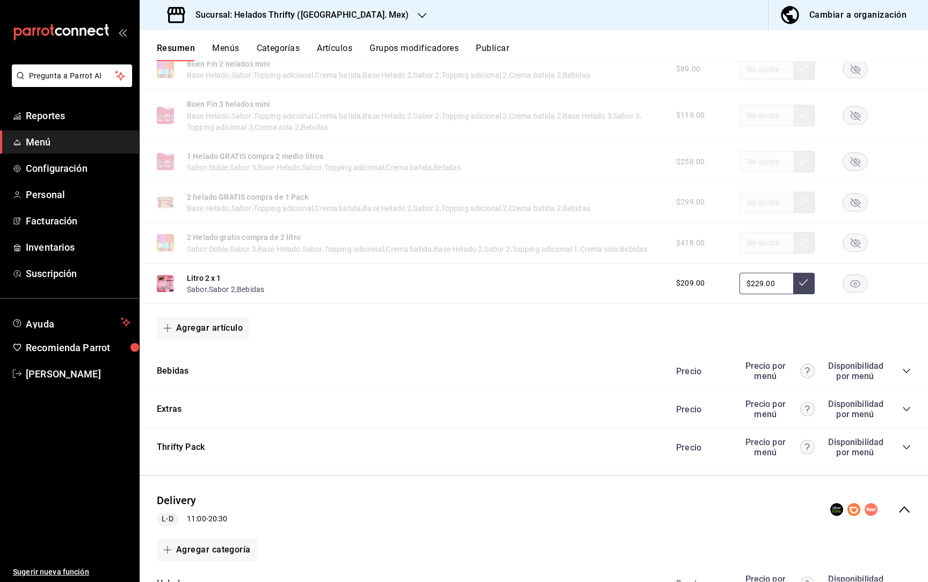
scroll to position [2012, 0]
click at [464, 293] on rect "button" at bounding box center [855, 284] width 25 height 18
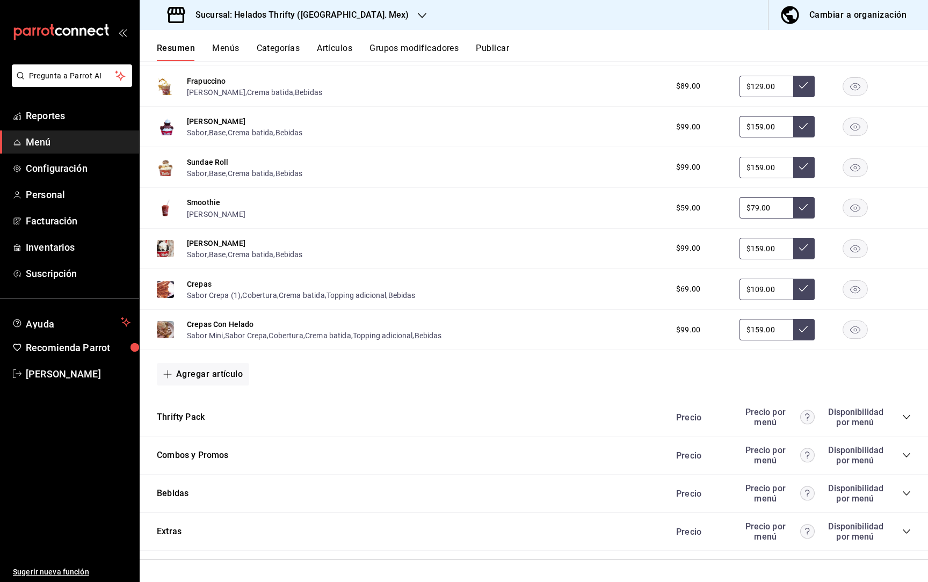
scroll to position [3501, 0]
click at [464, 454] on icon "collapse-category-row" at bounding box center [907, 455] width 9 height 9
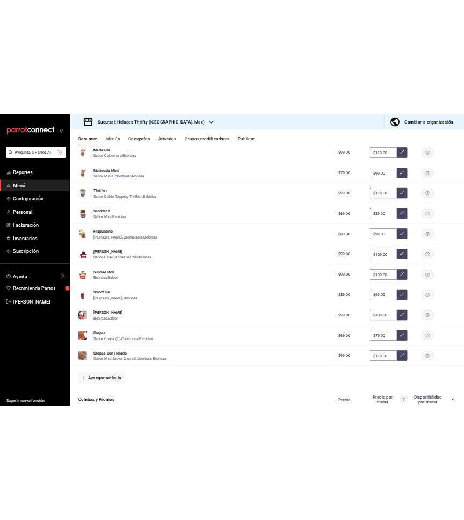
scroll to position [875, 0]
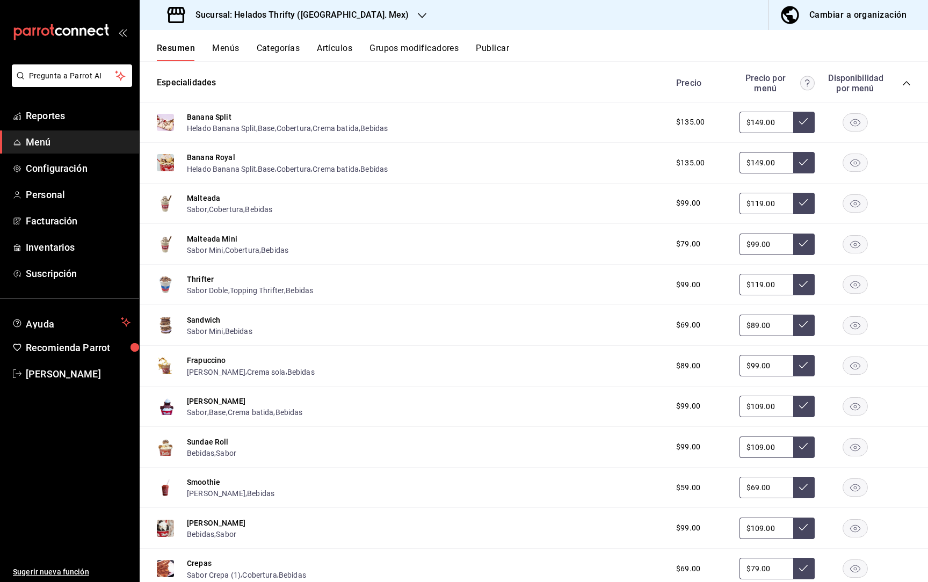
click at [464, 40] on div "Resumen Menús Categorías Artículos Grupos modificadores Publicar" at bounding box center [534, 45] width 789 height 31
click at [464, 47] on button "Publicar" at bounding box center [492, 52] width 33 height 18
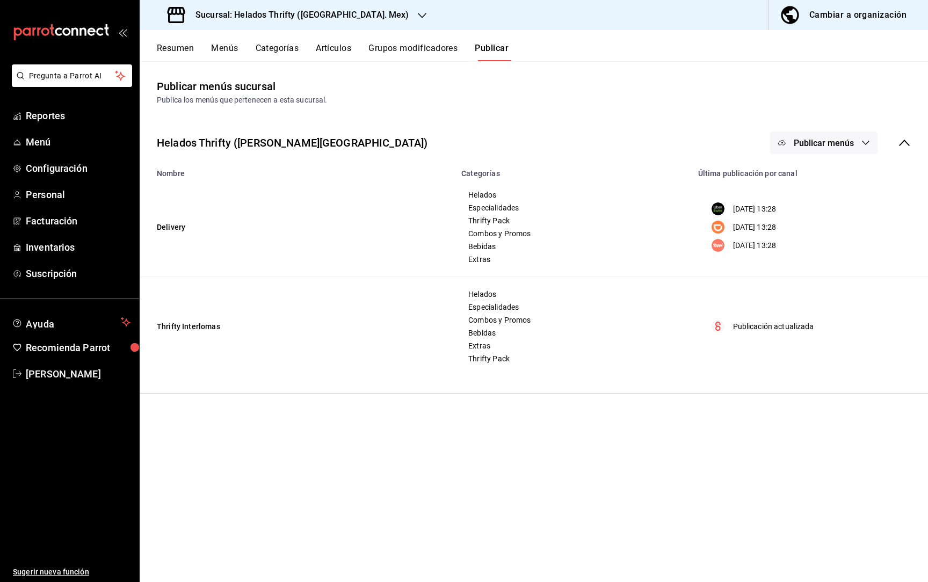
click at [464, 142] on icon "button" at bounding box center [866, 143] width 9 height 9
click at [464, 173] on span "Uber Eats" at bounding box center [840, 177] width 52 height 11
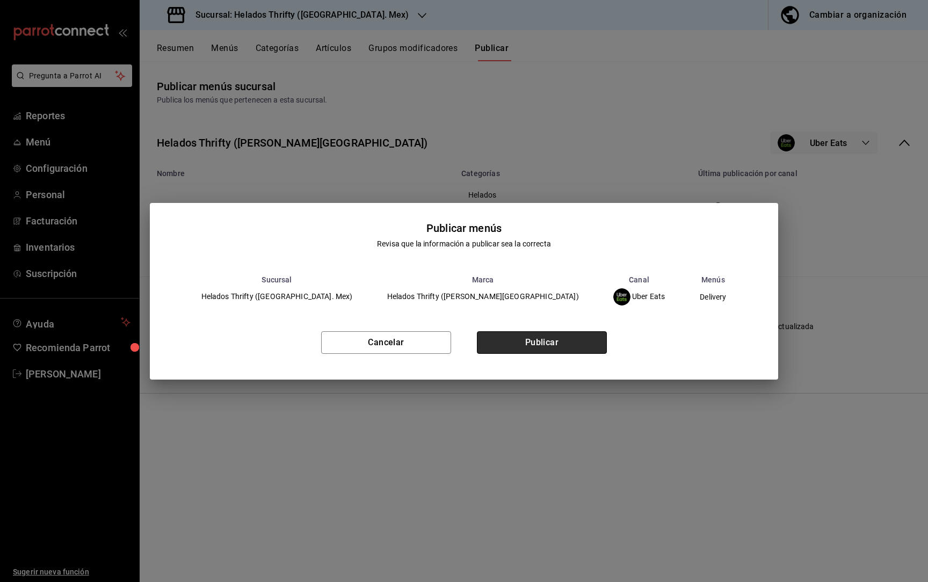
click at [464, 345] on button "Publicar" at bounding box center [542, 342] width 130 height 23
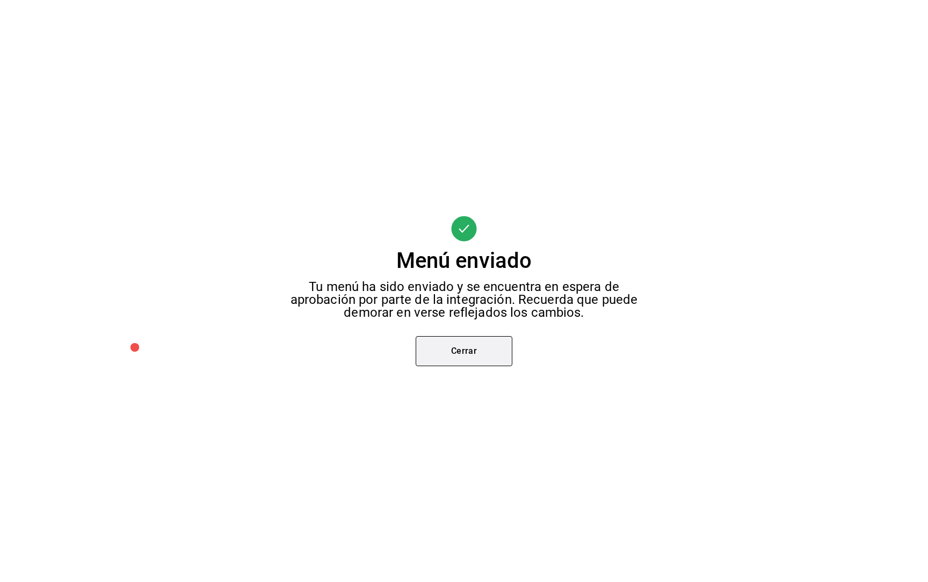
click at [464, 346] on button "Cerrar" at bounding box center [464, 351] width 97 height 30
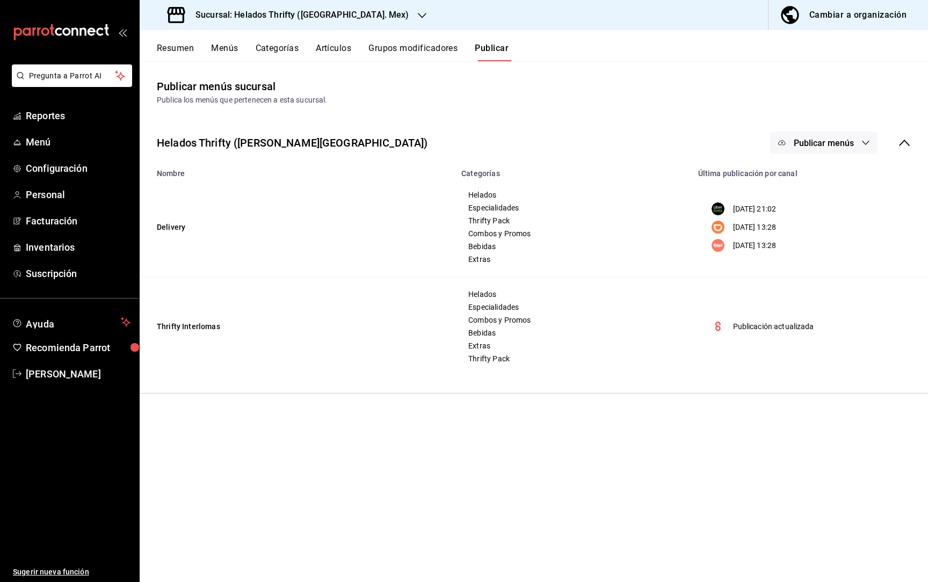
click at [464, 141] on span "Publicar menús" at bounding box center [824, 143] width 60 height 10
click at [464, 207] on span "DiDi Food" at bounding box center [840, 208] width 52 height 11
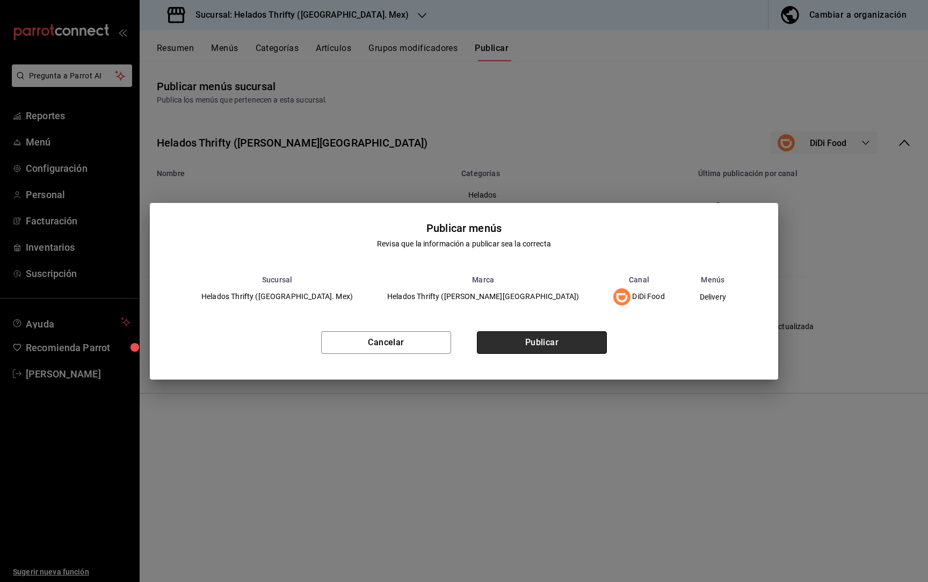
click at [464, 343] on button "Publicar" at bounding box center [542, 342] width 130 height 23
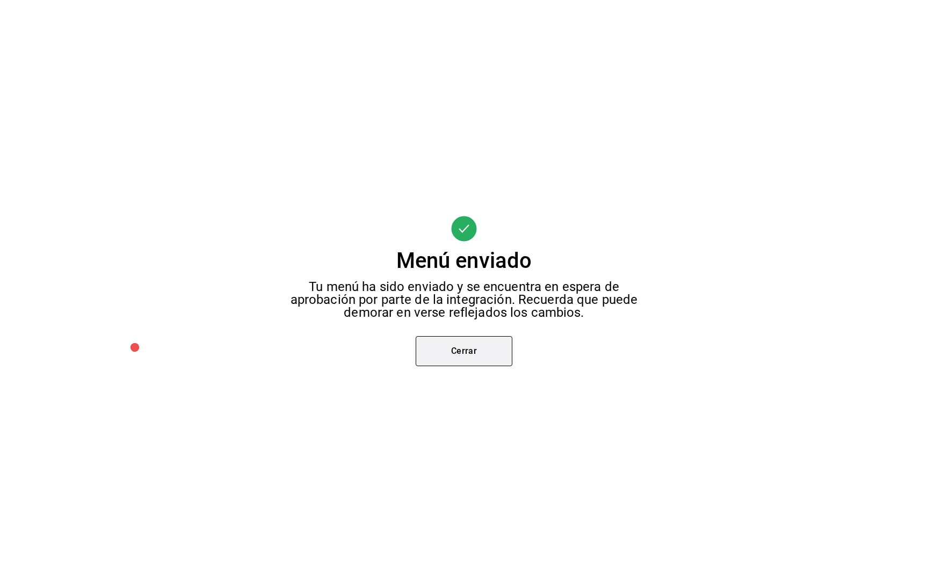
click at [456, 353] on button "Cerrar" at bounding box center [464, 351] width 97 height 30
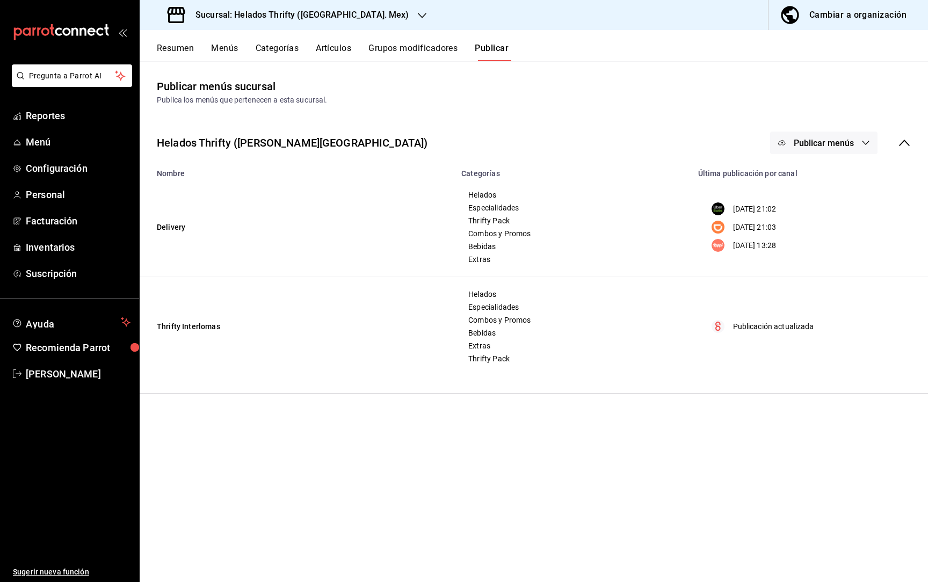
click at [464, 140] on button "Publicar menús" at bounding box center [823, 143] width 107 height 23
click at [464, 236] on div at bounding box center [799, 237] width 30 height 17
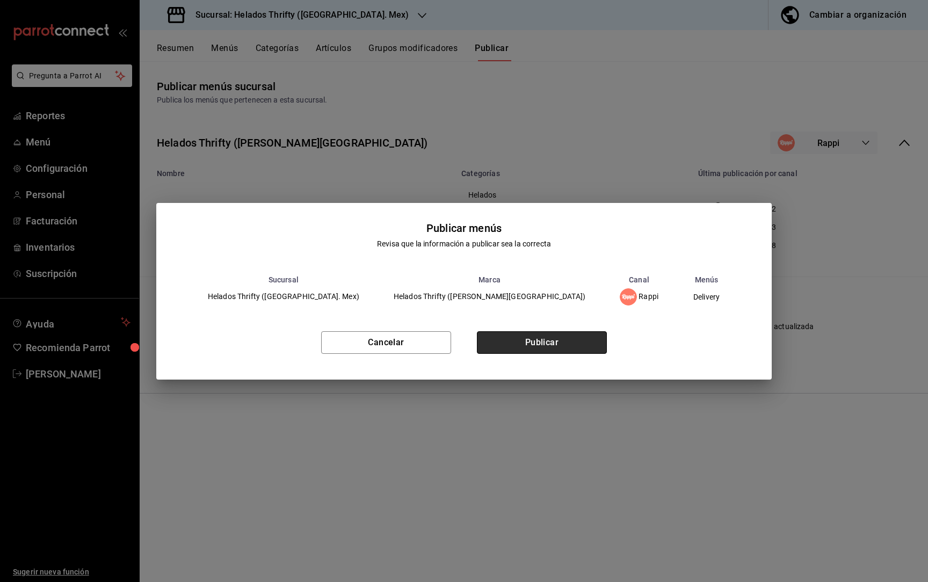
click at [464, 333] on button "Publicar" at bounding box center [542, 342] width 130 height 23
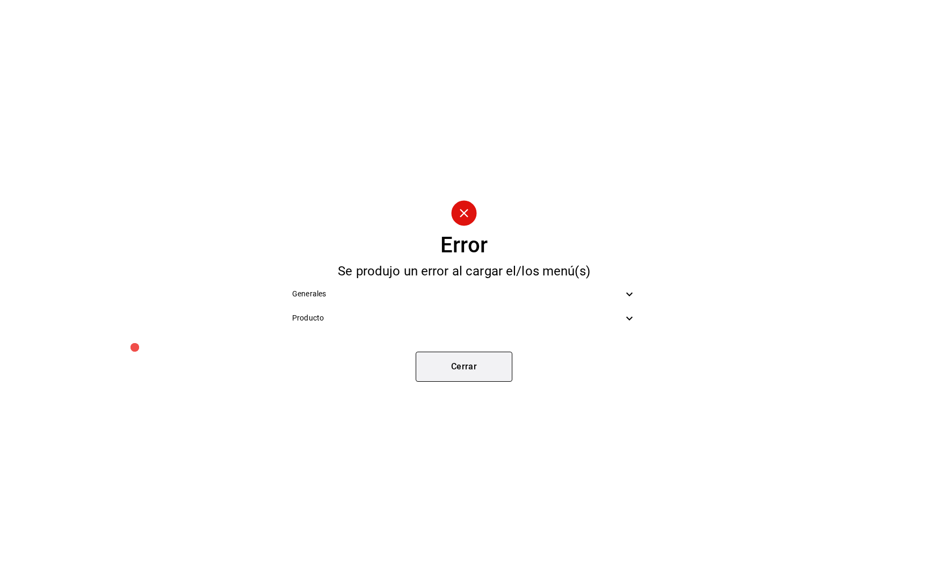
click at [450, 366] on button "Cerrar" at bounding box center [464, 367] width 97 height 30
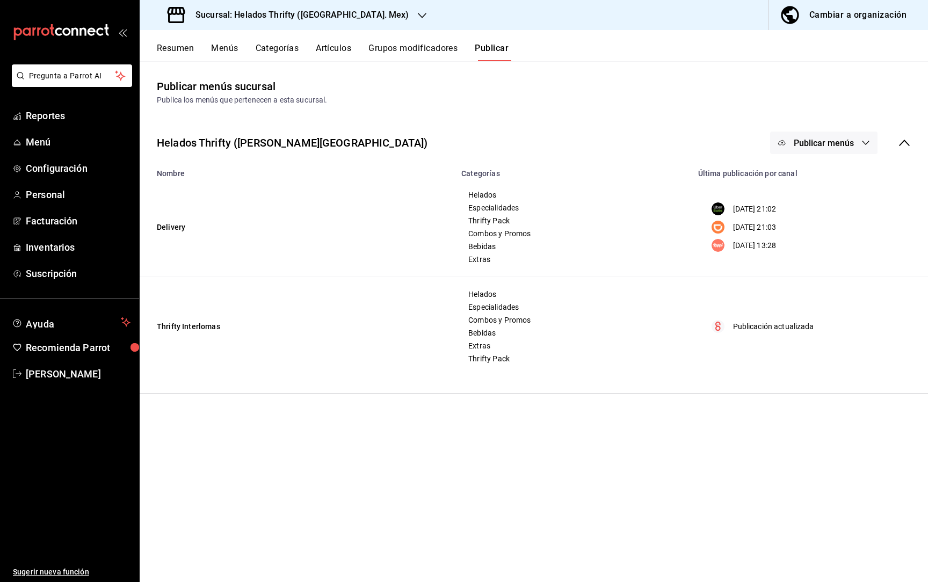
click at [464, 142] on button "Publicar menús" at bounding box center [823, 143] width 107 height 23
click at [464, 266] on span "Punto de venta" at bounding box center [840, 268] width 52 height 11
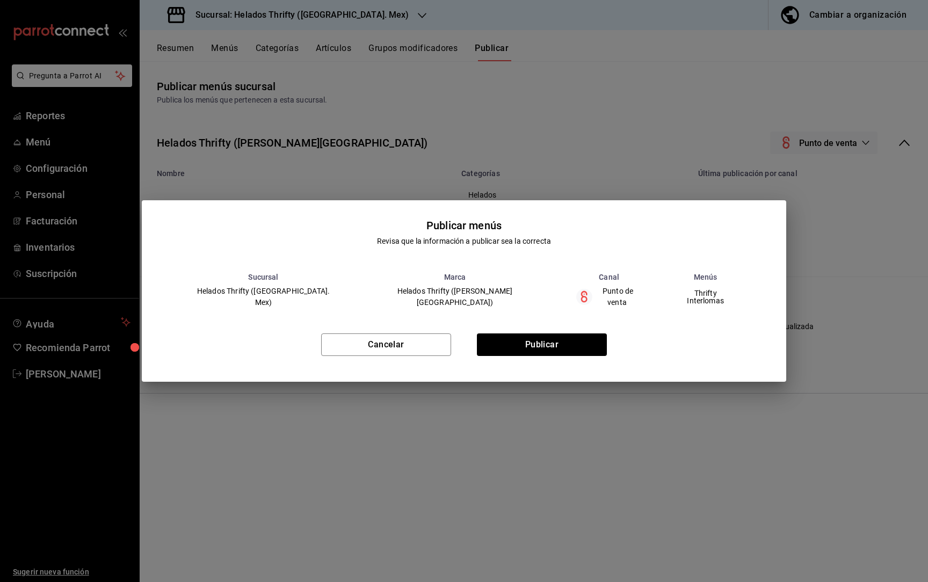
click at [464, 354] on div "Cancelar Publicar" at bounding box center [464, 349] width 645 height 66
click at [464, 345] on button "Publicar" at bounding box center [542, 345] width 130 height 23
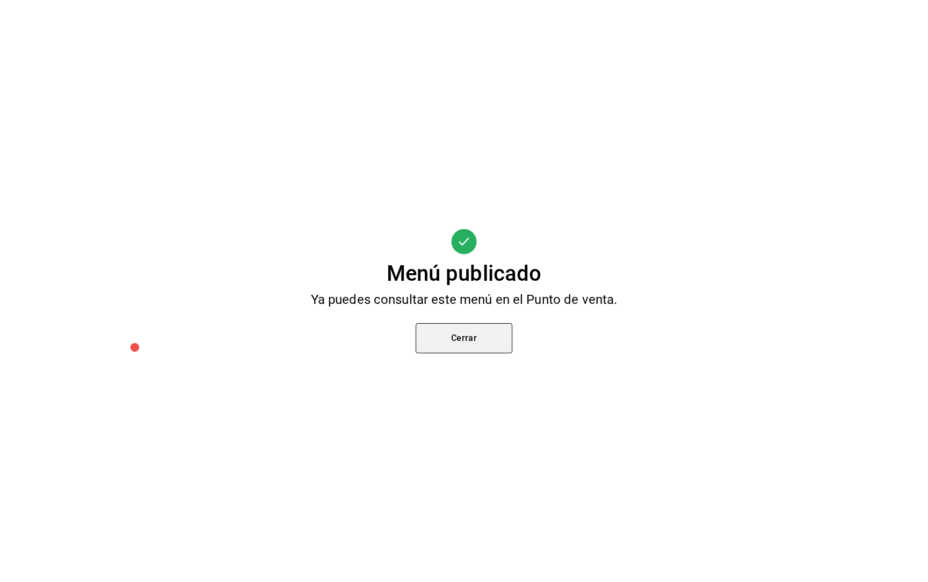
click at [454, 336] on button "Cerrar" at bounding box center [464, 338] width 97 height 30
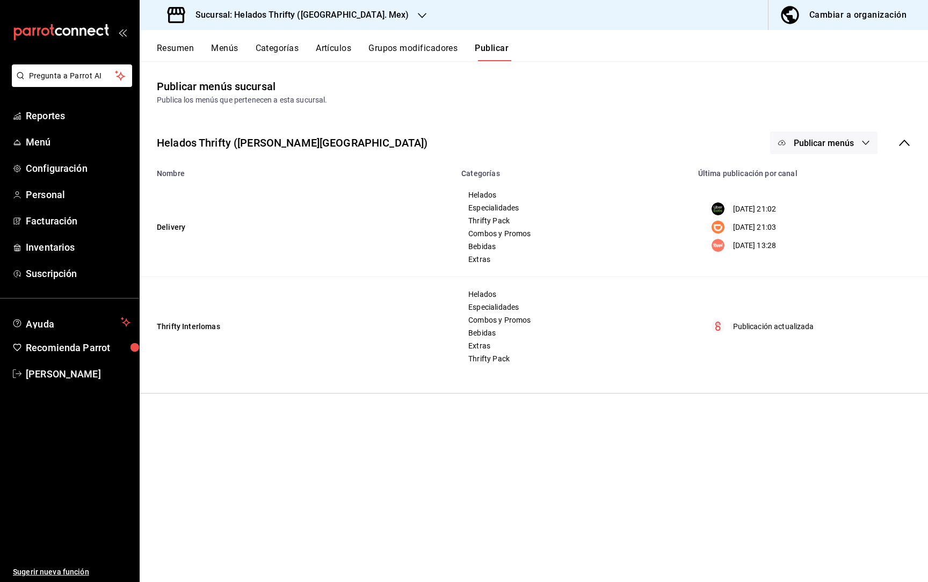
click at [170, 51] on button "Resumen" at bounding box center [175, 52] width 37 height 18
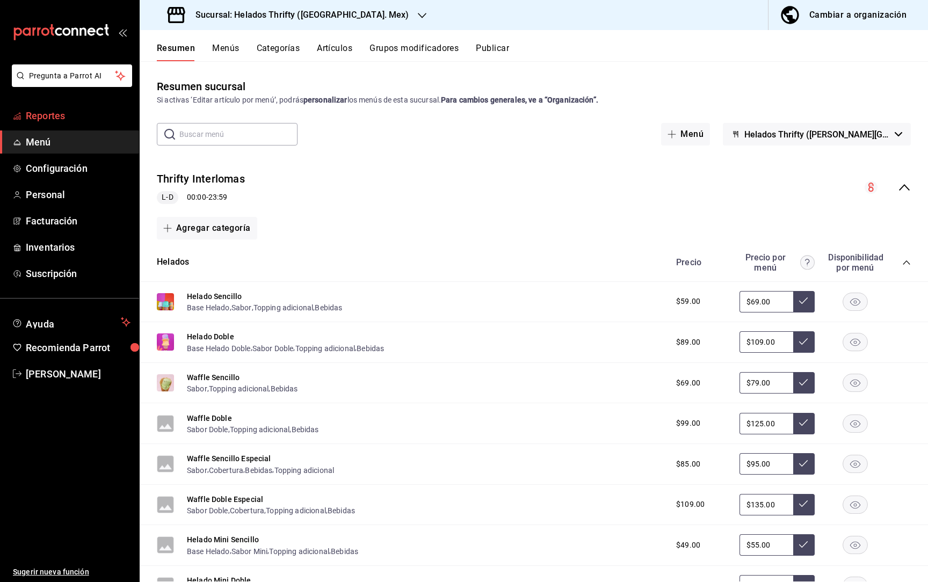
click at [82, 110] on span "Reportes" at bounding box center [78, 116] width 105 height 15
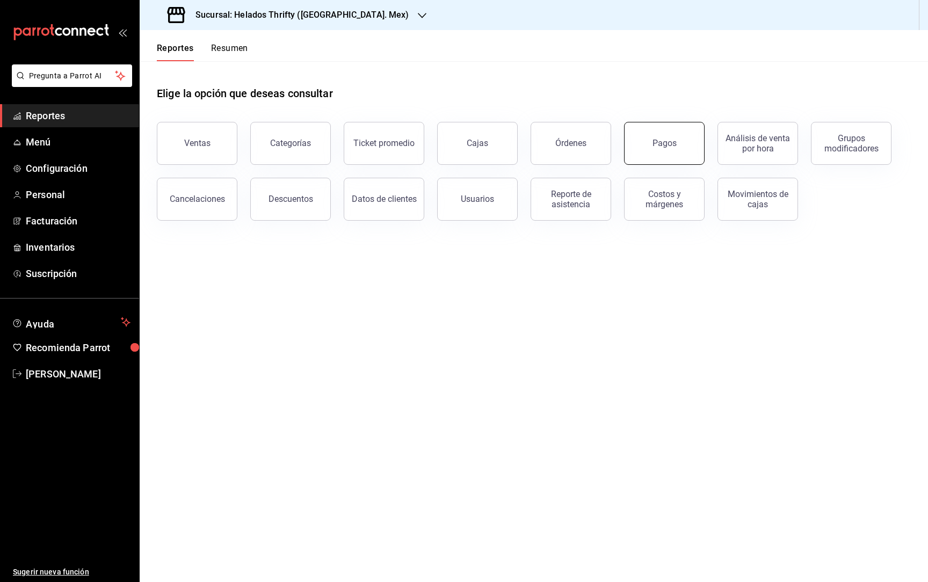
click at [464, 156] on button "Pagos" at bounding box center [664, 143] width 81 height 43
